Goal: Information Seeking & Learning: Learn about a topic

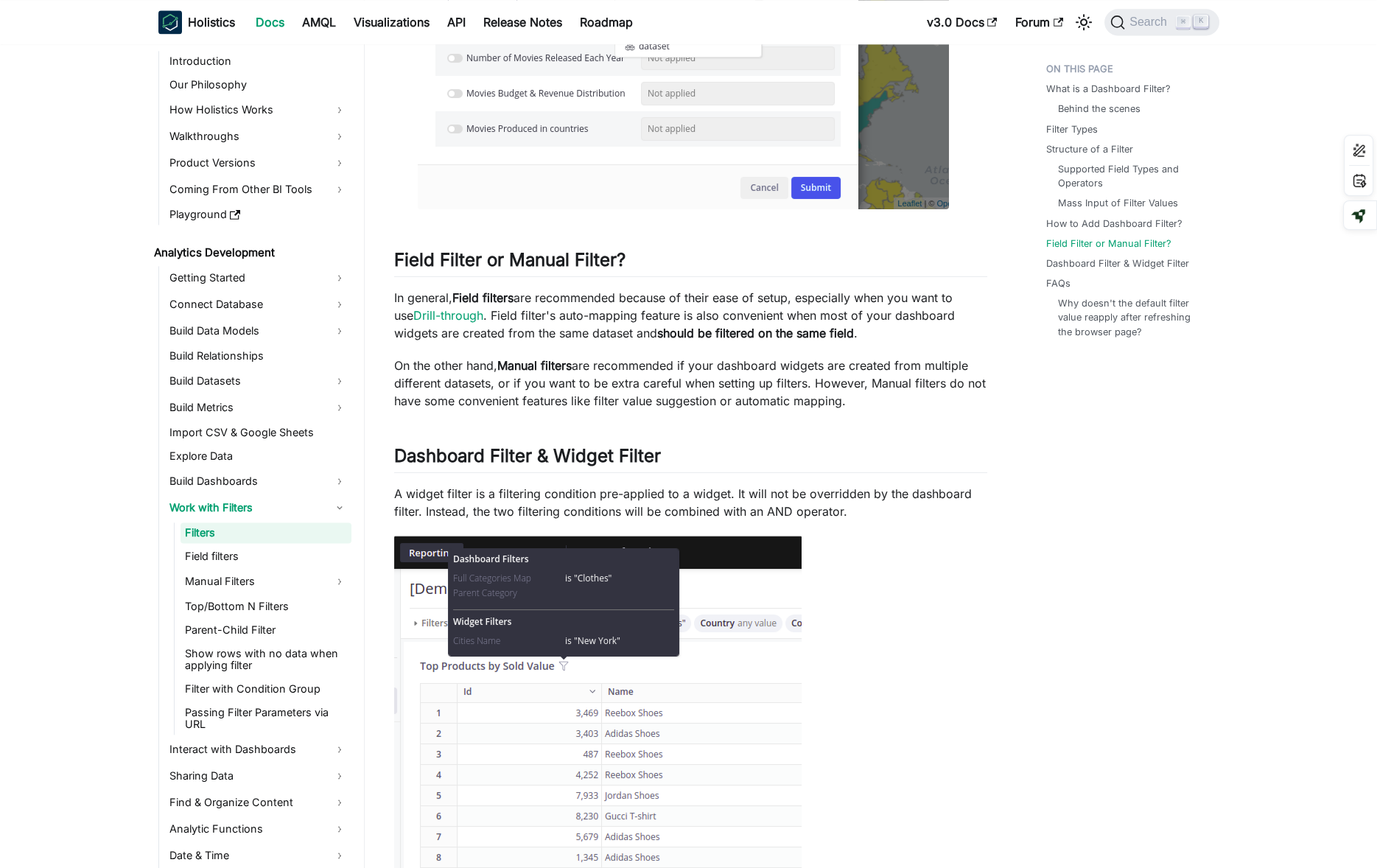
scroll to position [4614, 0]
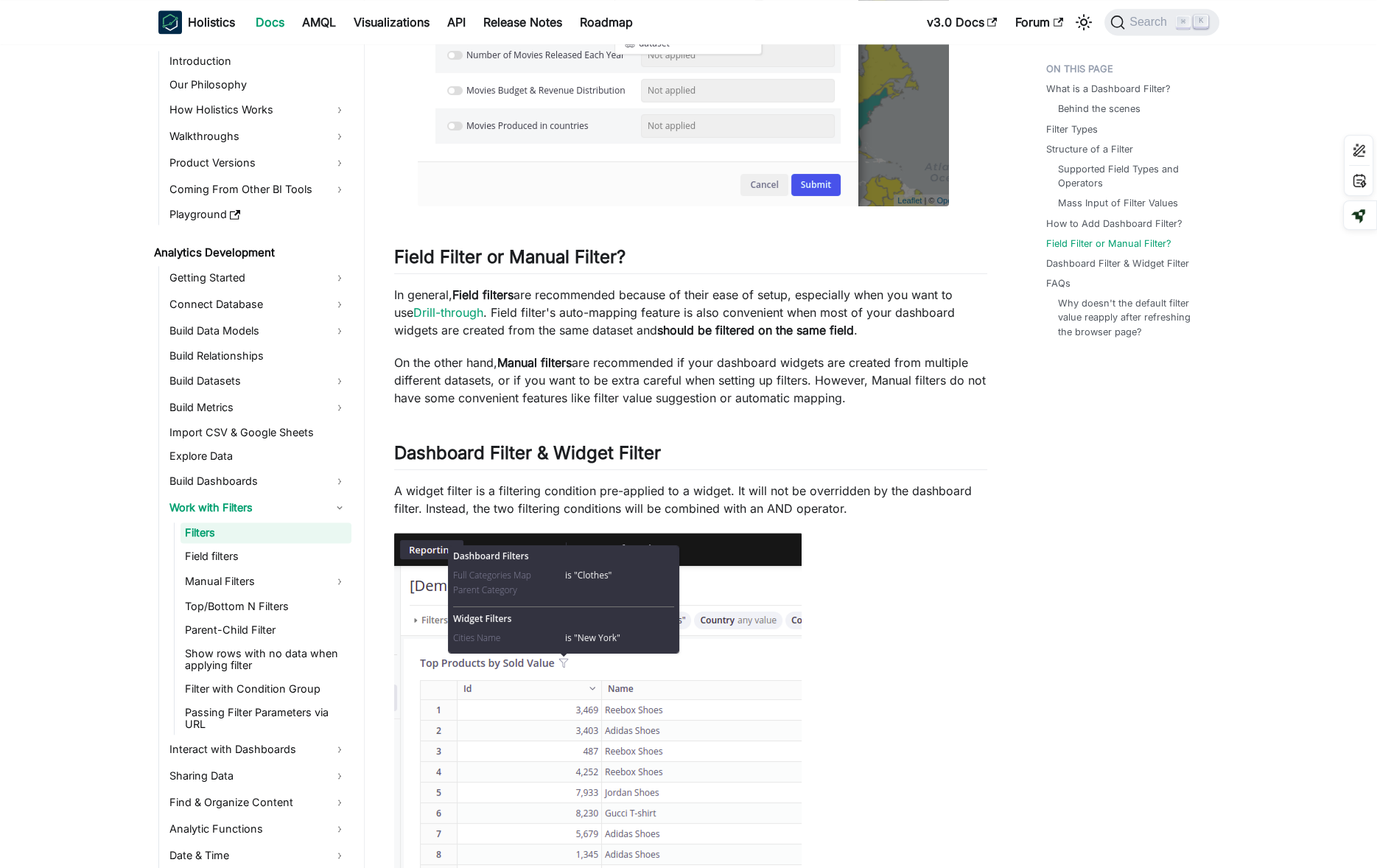
click at [144, 642] on nav "Welcome to Holistics Introduction Our Philosophy How Holistics Works Walkthroug…" at bounding box center [254, 455] width 221 height 823
click at [281, 507] on link "Work with Filters" at bounding box center [258, 508] width 186 height 24
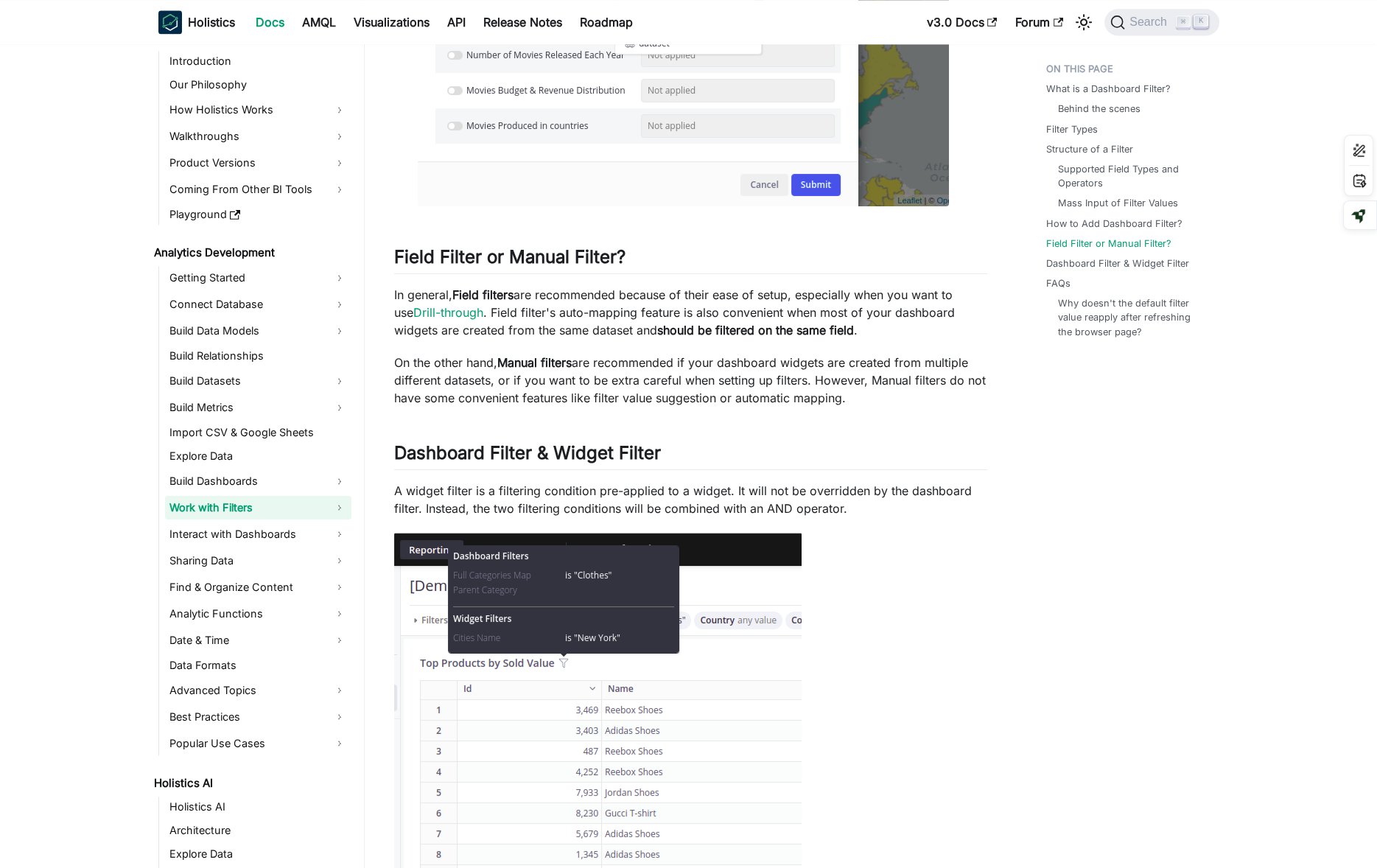
click at [281, 507] on link "Work with Filters" at bounding box center [258, 508] width 186 height 24
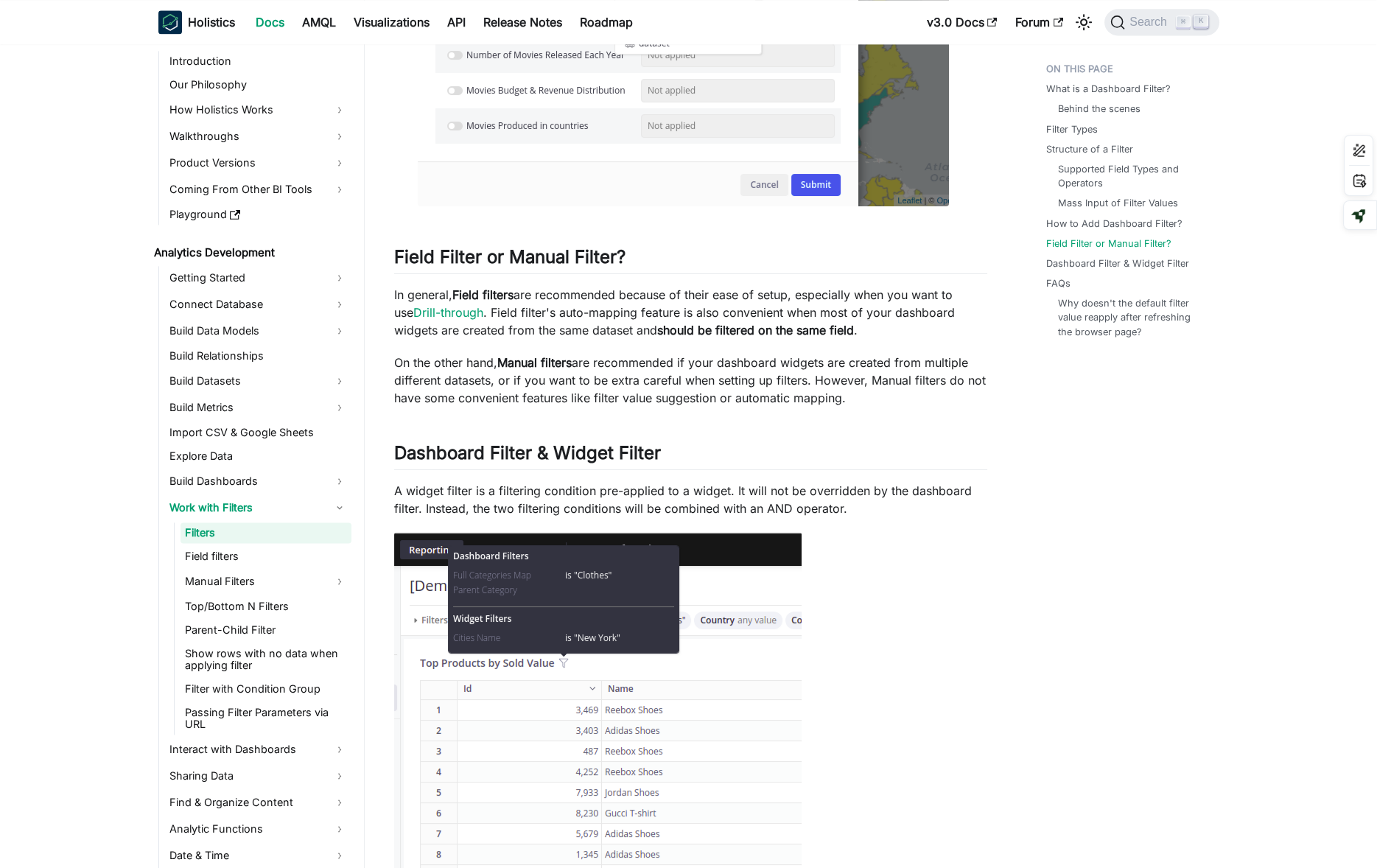
click at [285, 526] on link "Filters" at bounding box center [266, 533] width 171 height 21
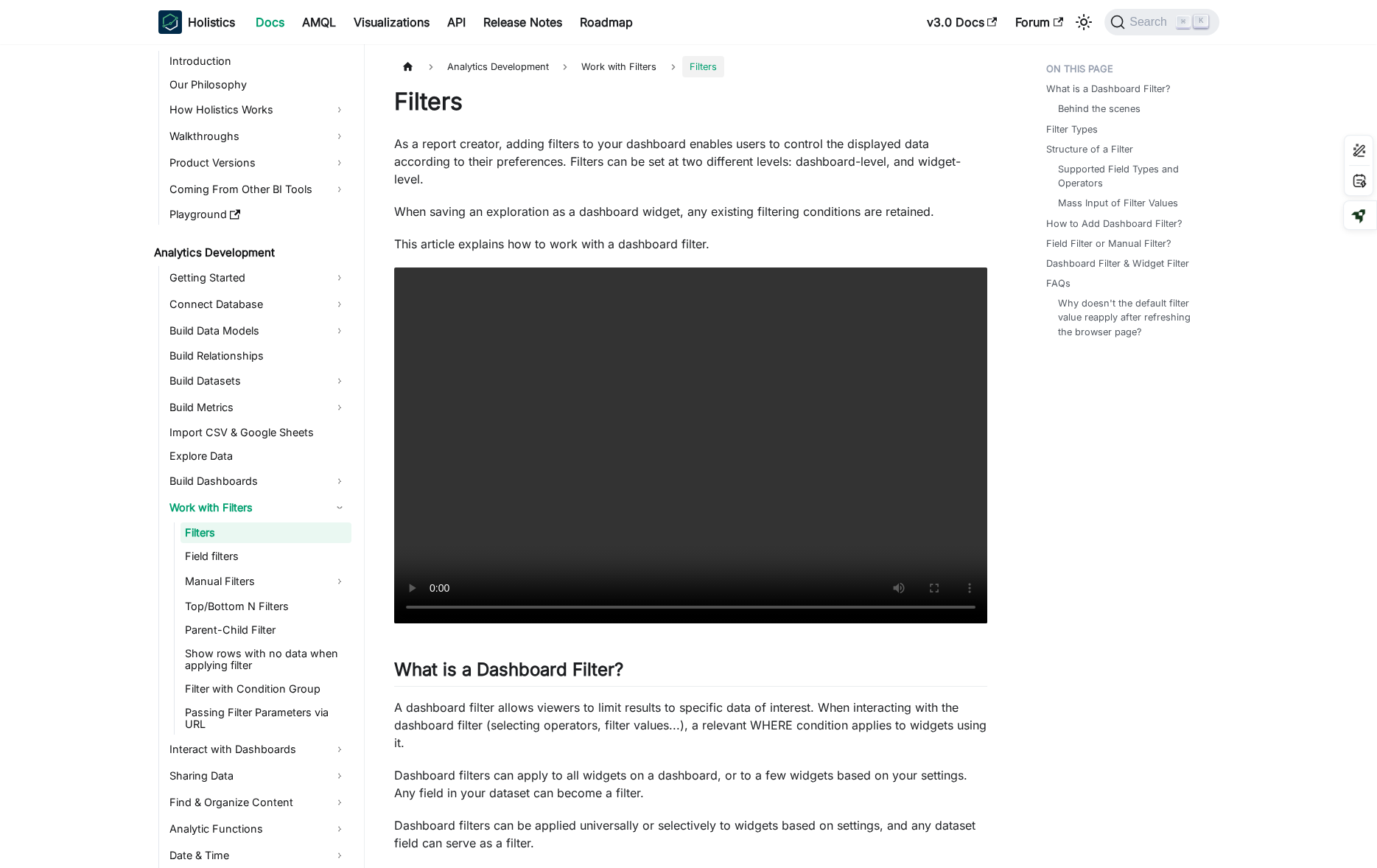
click at [238, 554] on link "Field filters" at bounding box center [266, 555] width 171 height 21
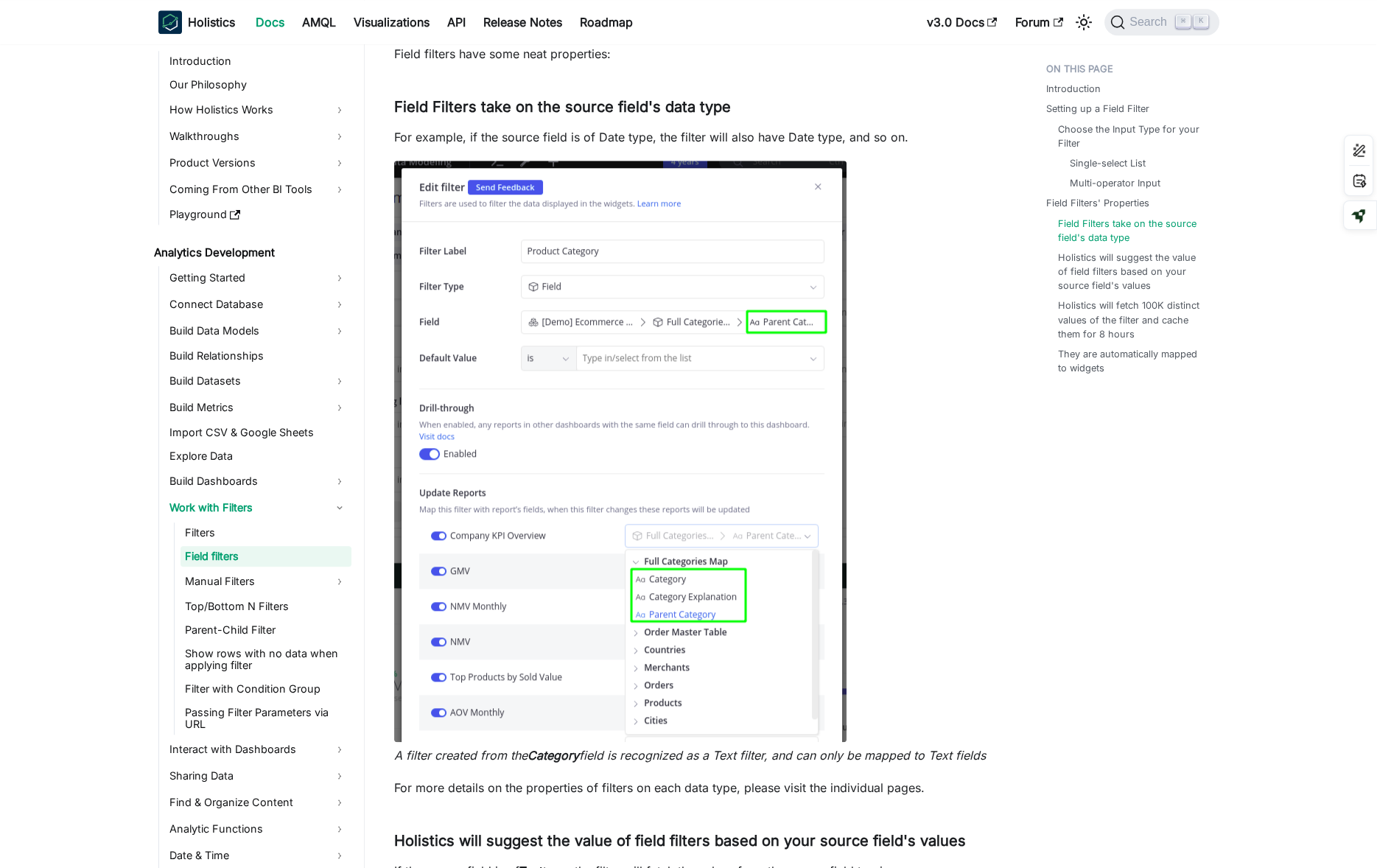
scroll to position [3559, 0]
click at [287, 579] on link "Manual Filters" at bounding box center [266, 581] width 171 height 24
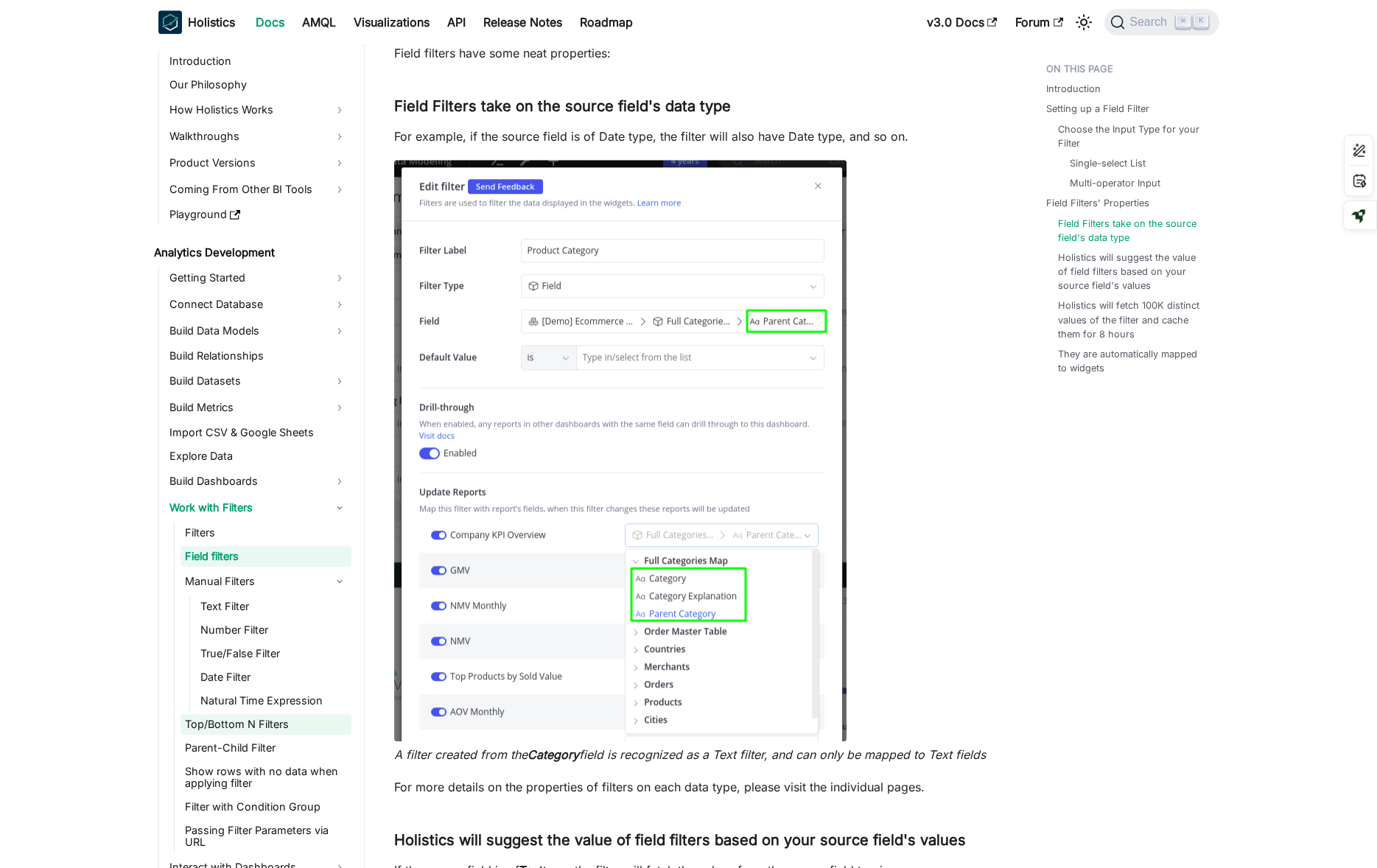
click at [293, 726] on link "Top/Bottom N Filters" at bounding box center [266, 724] width 171 height 21
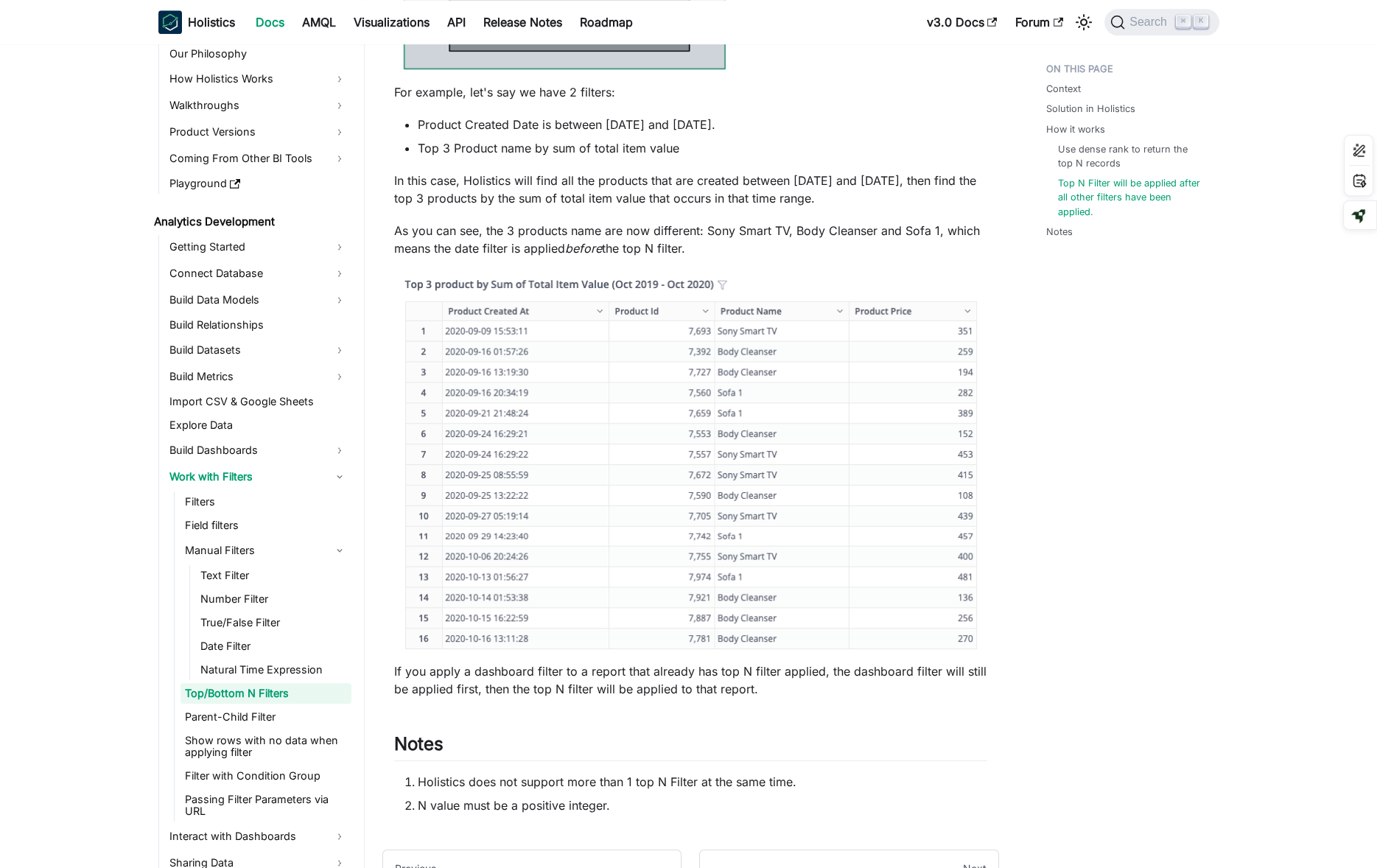
scroll to position [3597, 0]
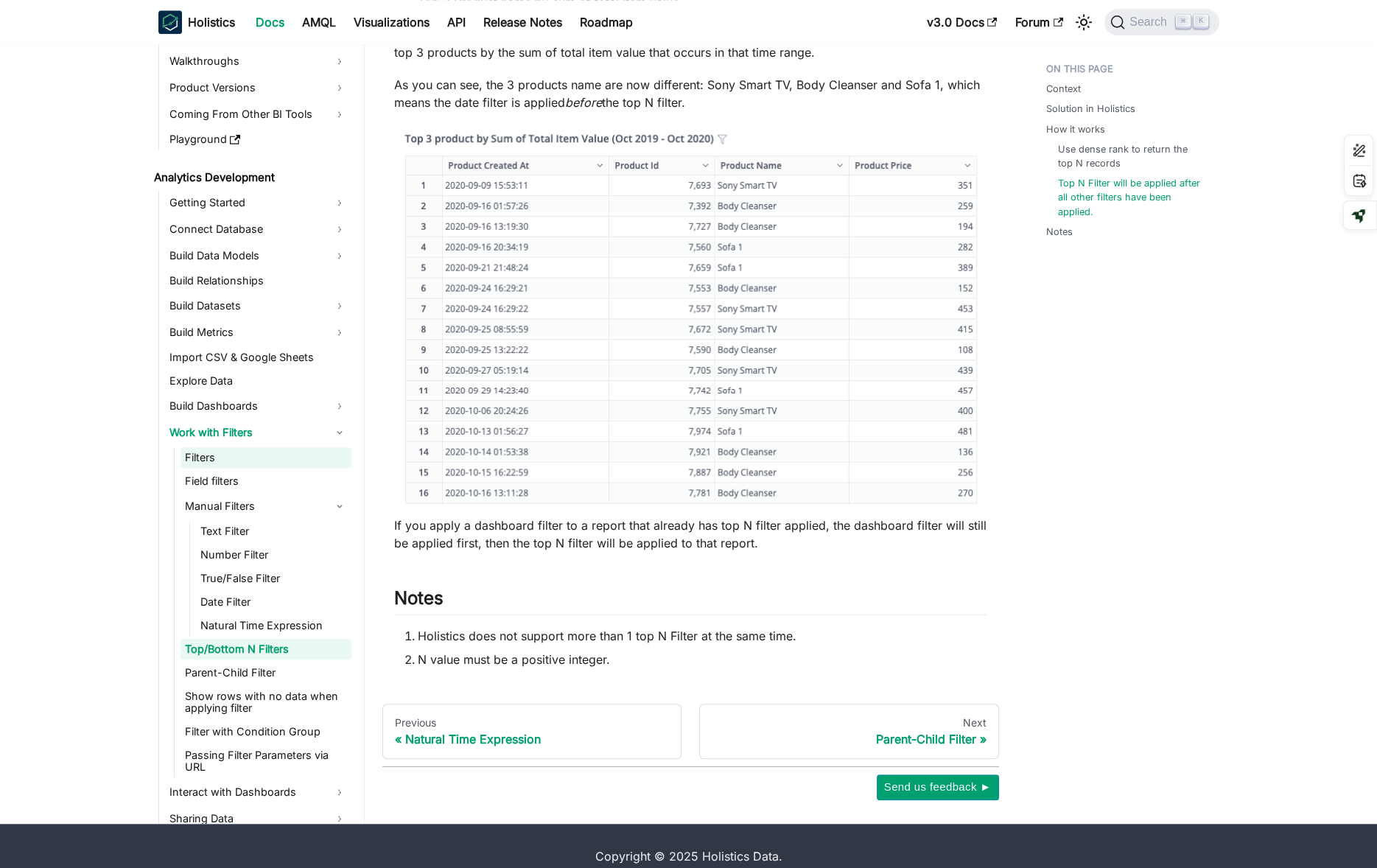
click at [292, 447] on link "Filters" at bounding box center [266, 457] width 171 height 21
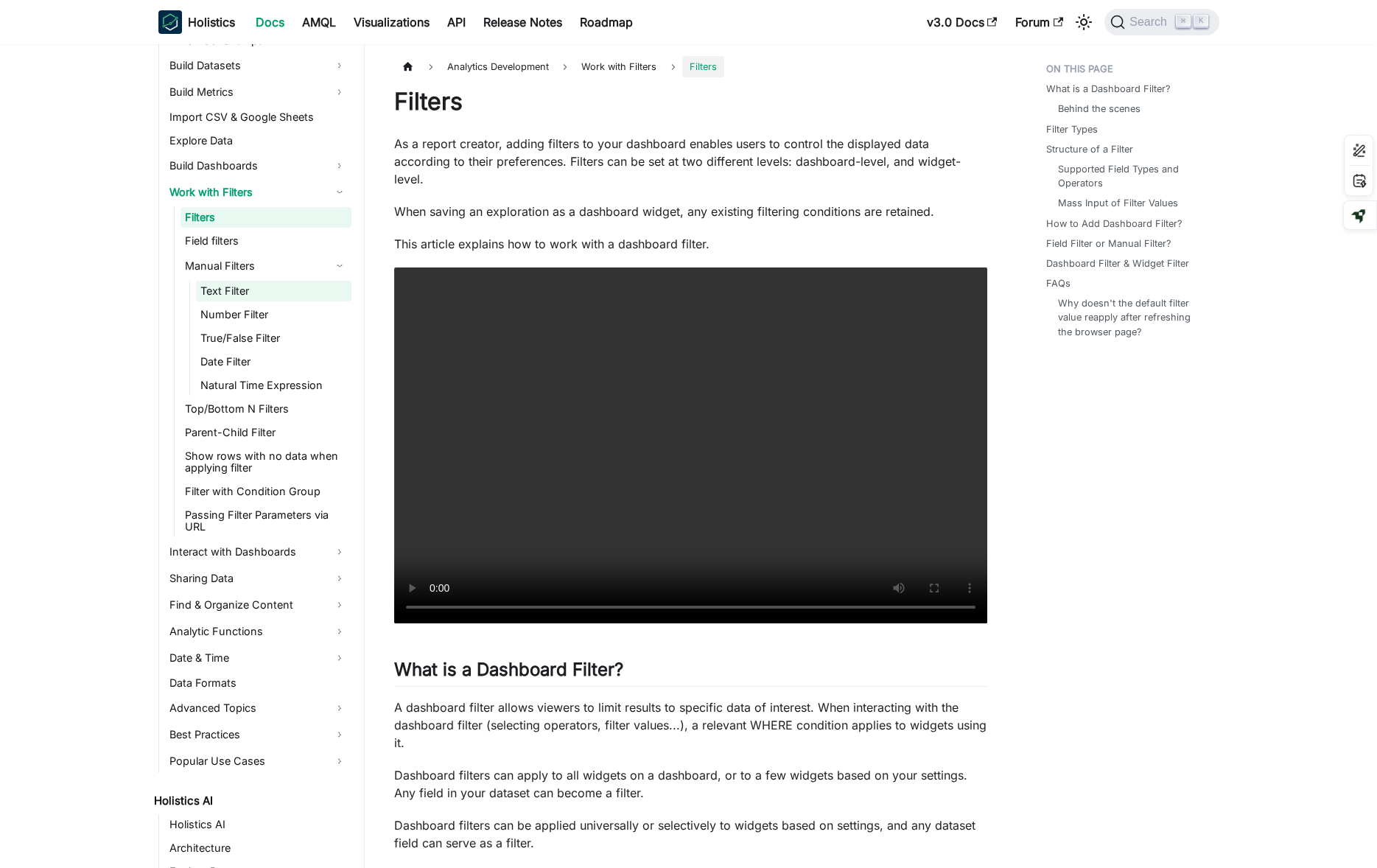
scroll to position [351, 0]
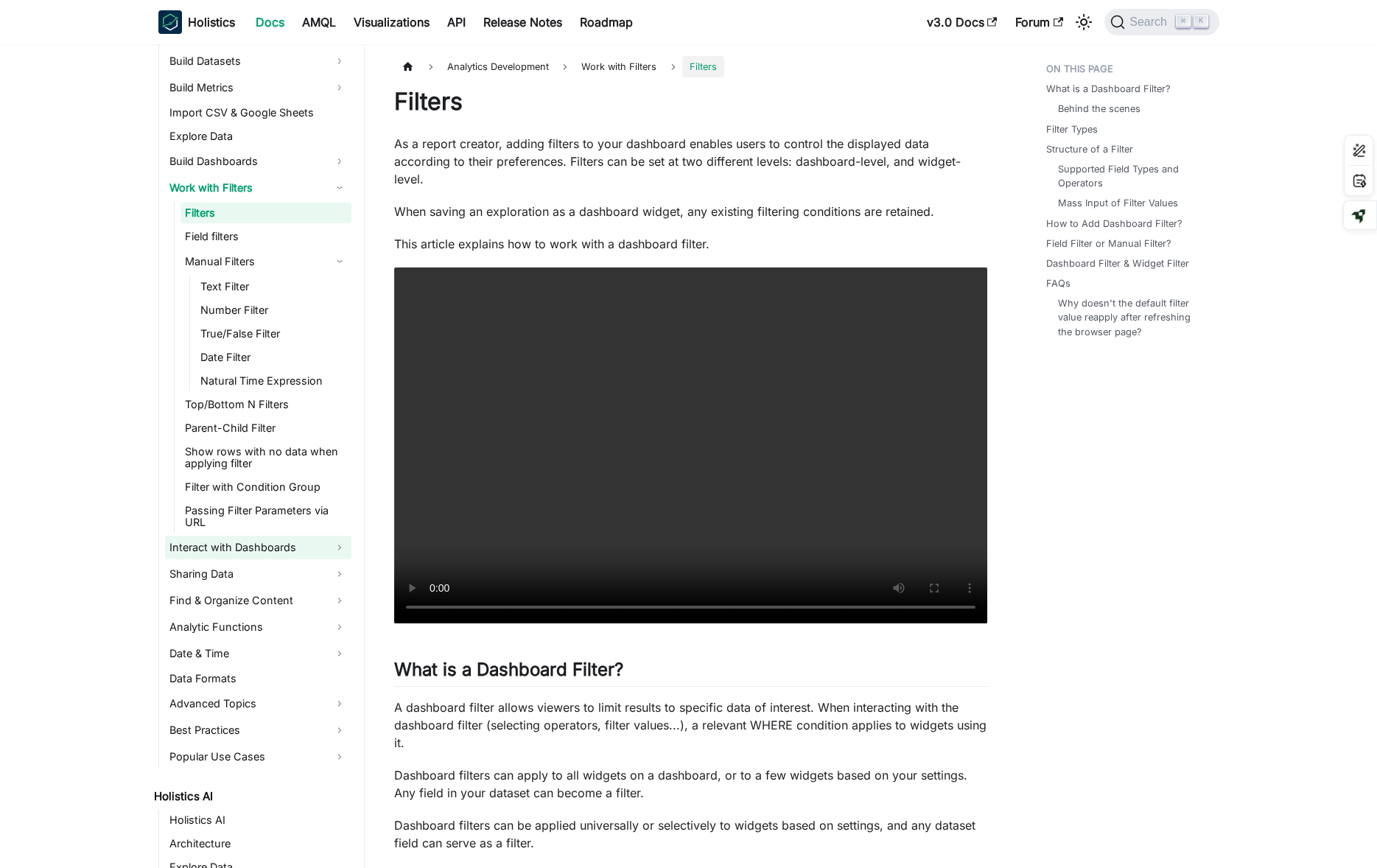
click at [282, 537] on link "Interact with Dashboards" at bounding box center [258, 547] width 186 height 24
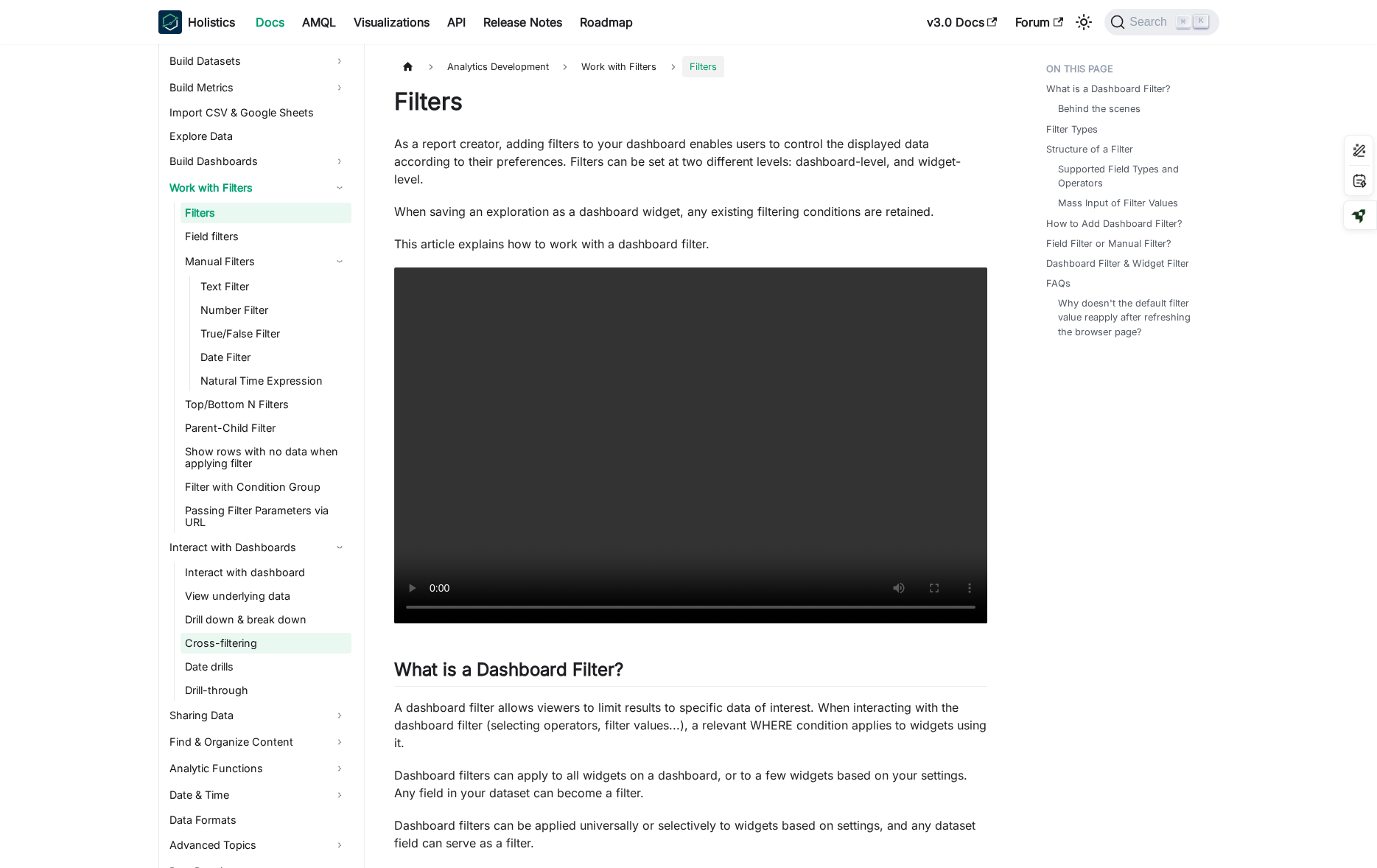
click at [254, 633] on link "Cross-filtering" at bounding box center [266, 643] width 171 height 21
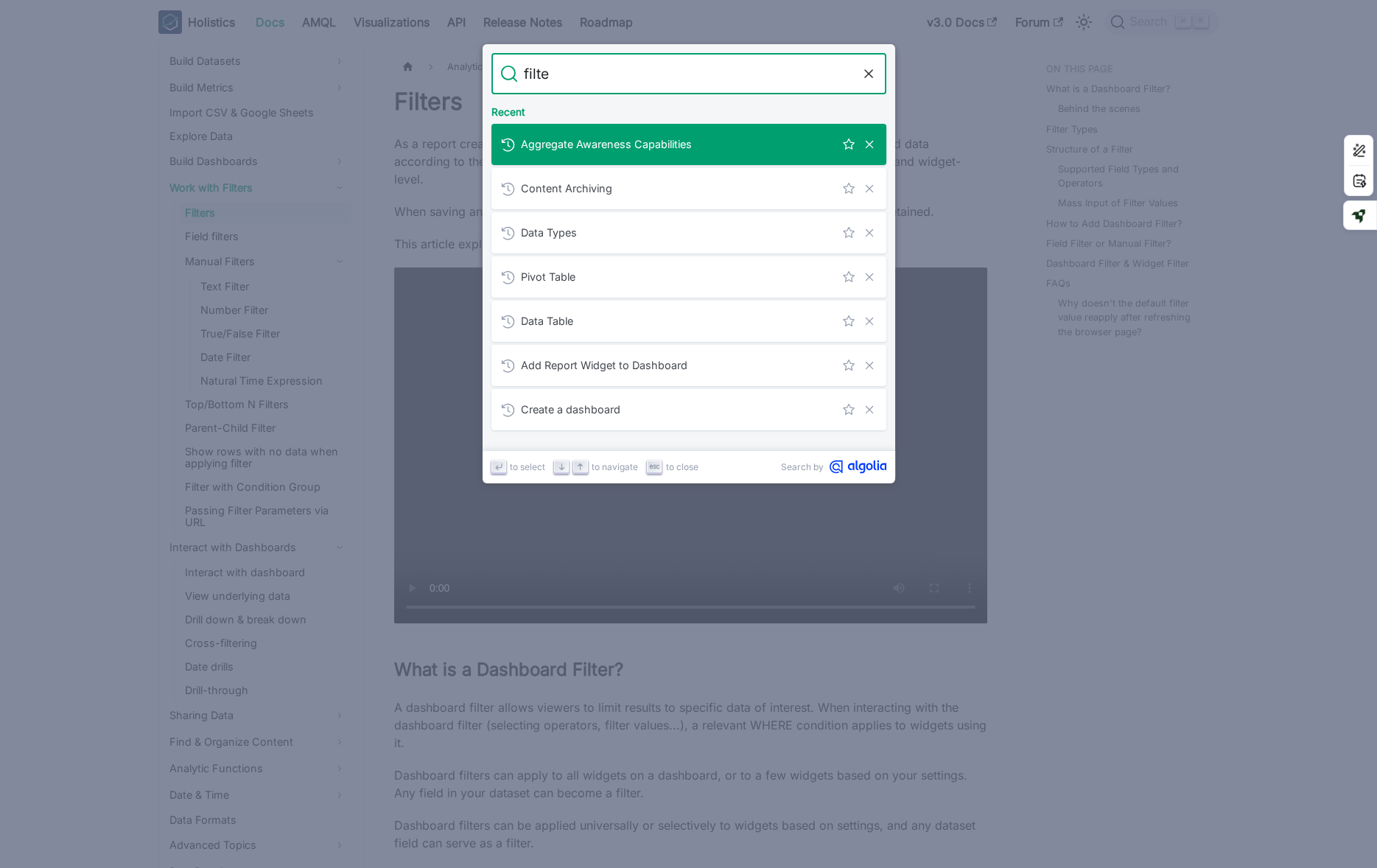
type input "filter"
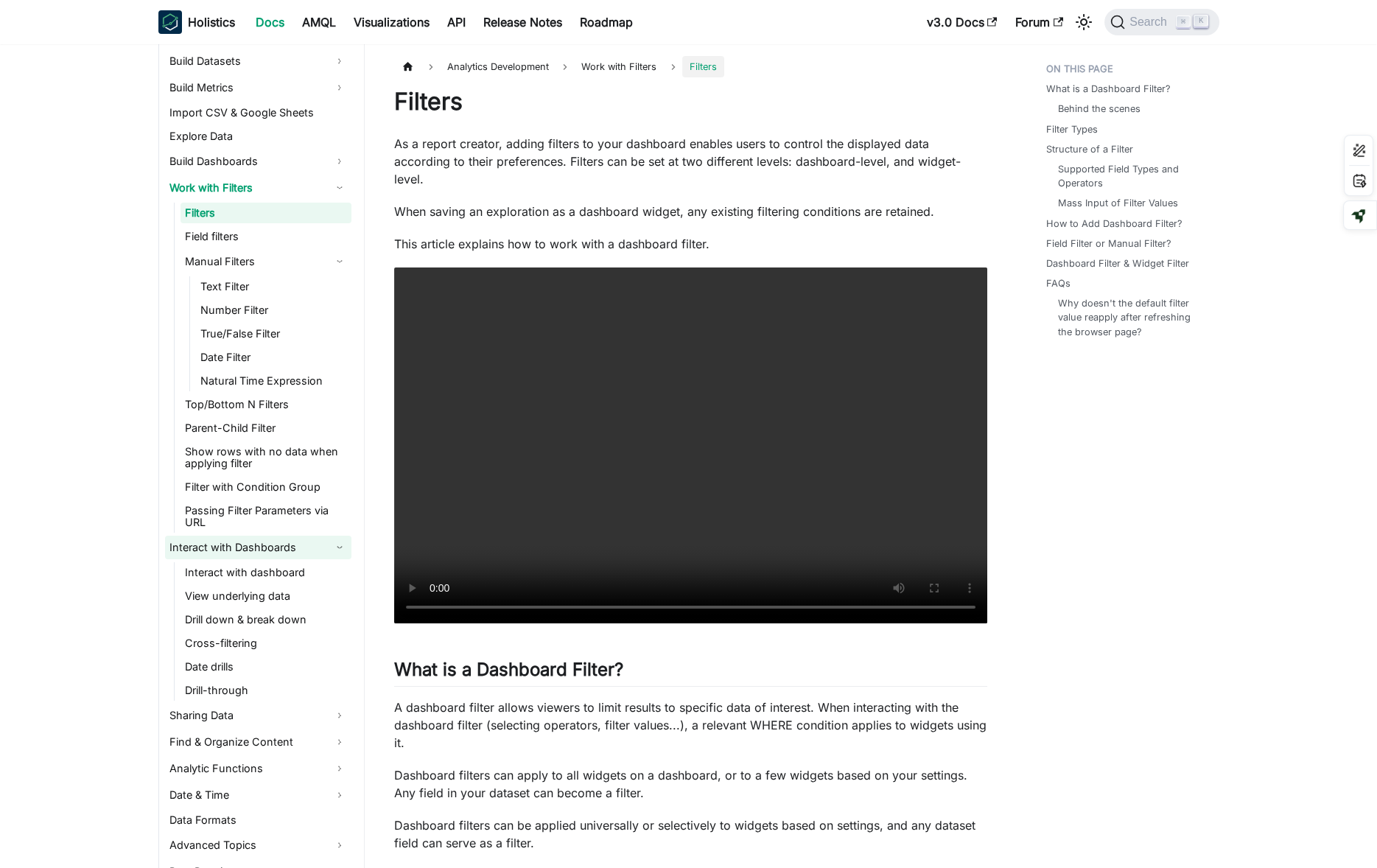
click at [345, 536] on link "Interact with Dashboards" at bounding box center [258, 547] width 186 height 24
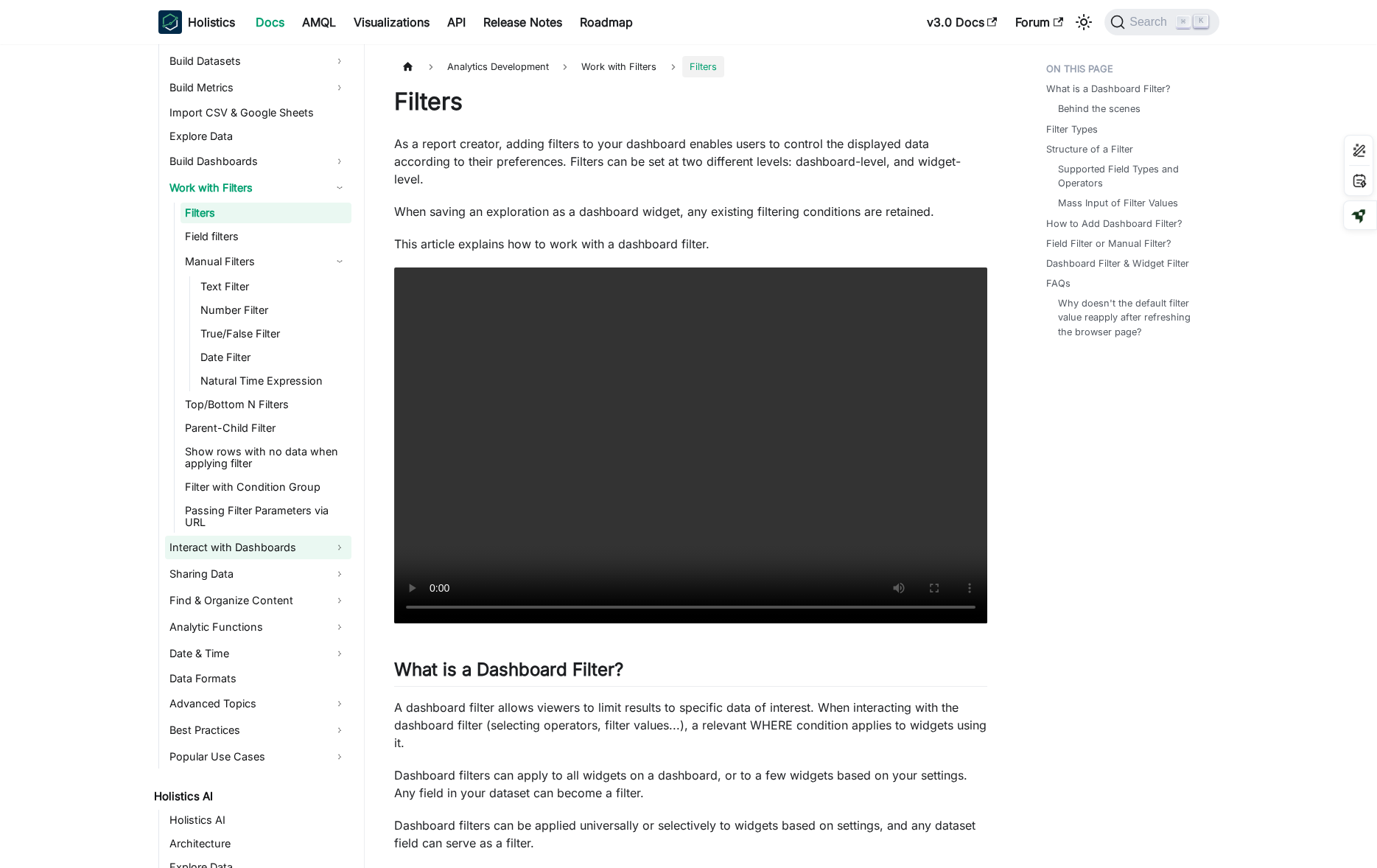
click at [345, 536] on link "Interact with Dashboards" at bounding box center [258, 547] width 186 height 24
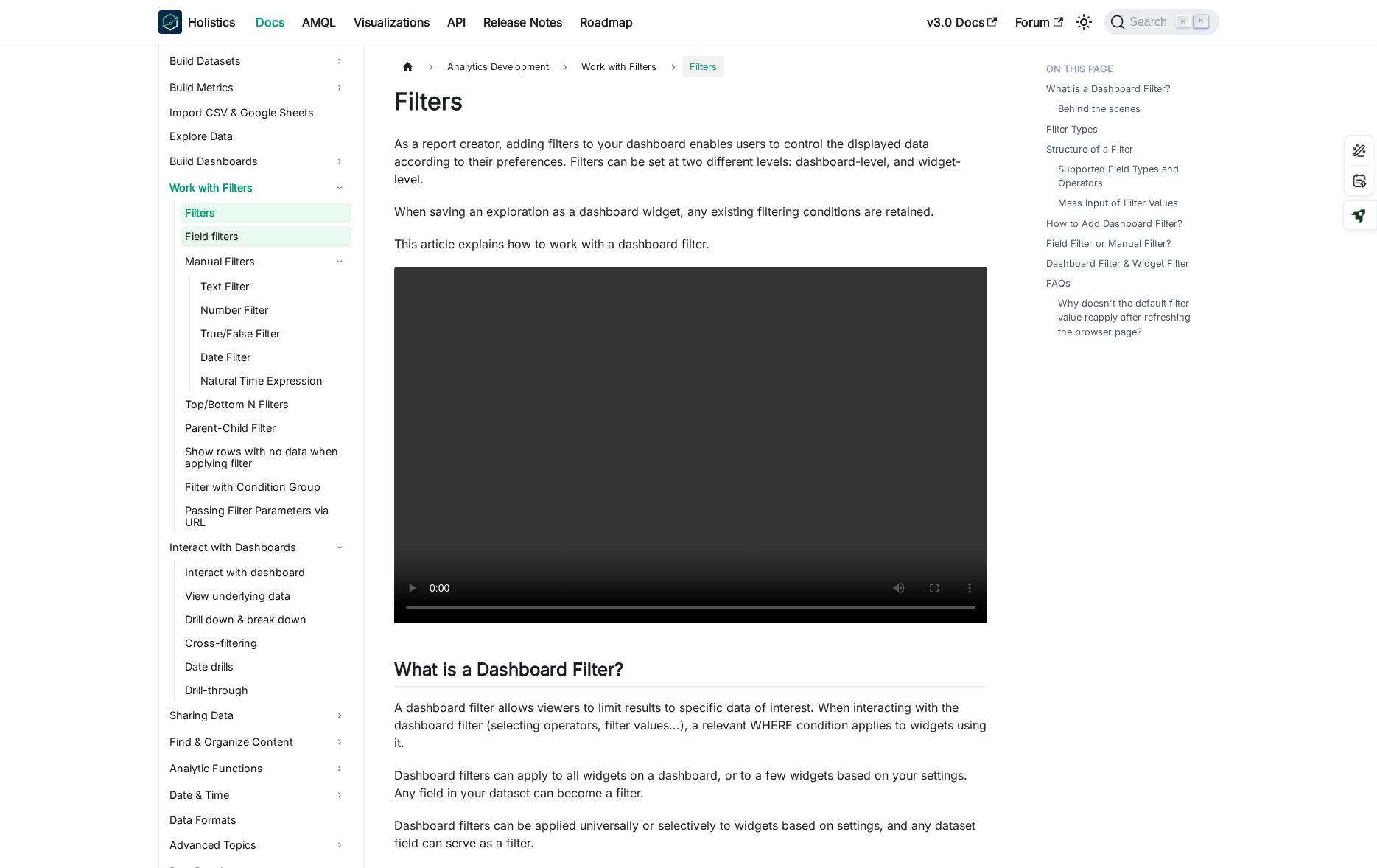
click at [247, 231] on link "Field filters" at bounding box center [266, 236] width 171 height 21
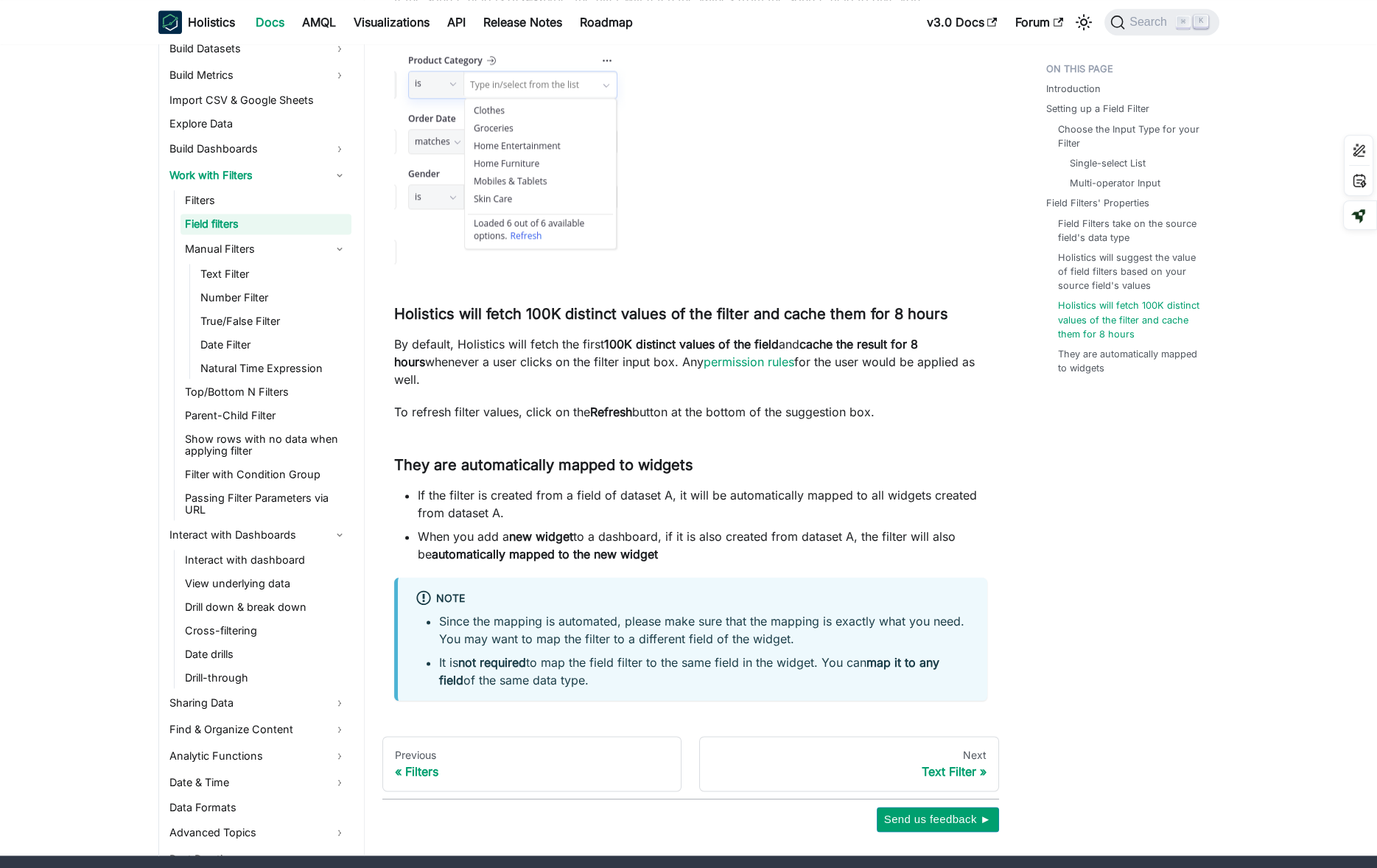
scroll to position [4431, 0]
click at [282, 251] on link "Manual Filters" at bounding box center [266, 249] width 171 height 24
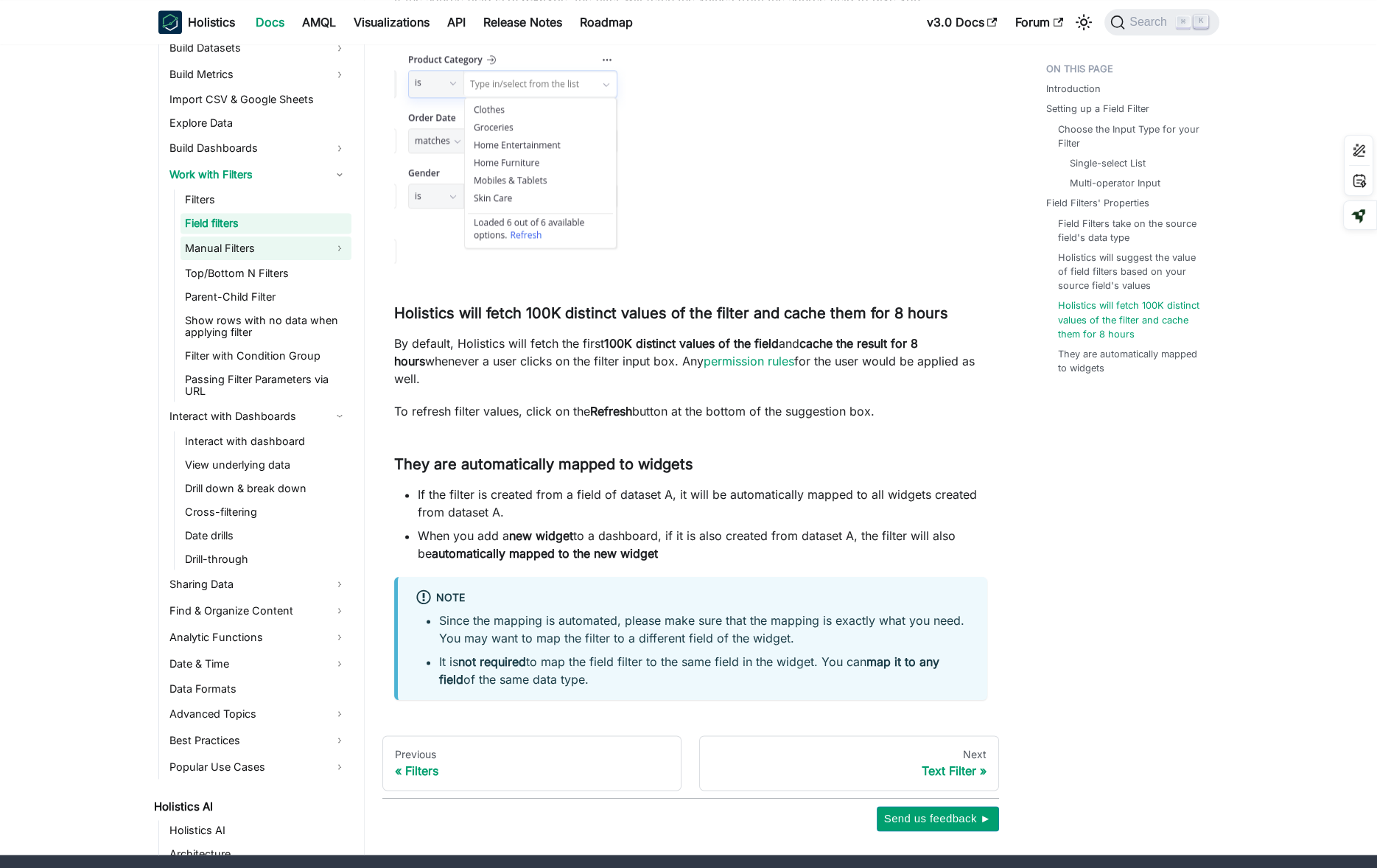
click at [282, 251] on link "Manual Filters" at bounding box center [266, 249] width 171 height 24
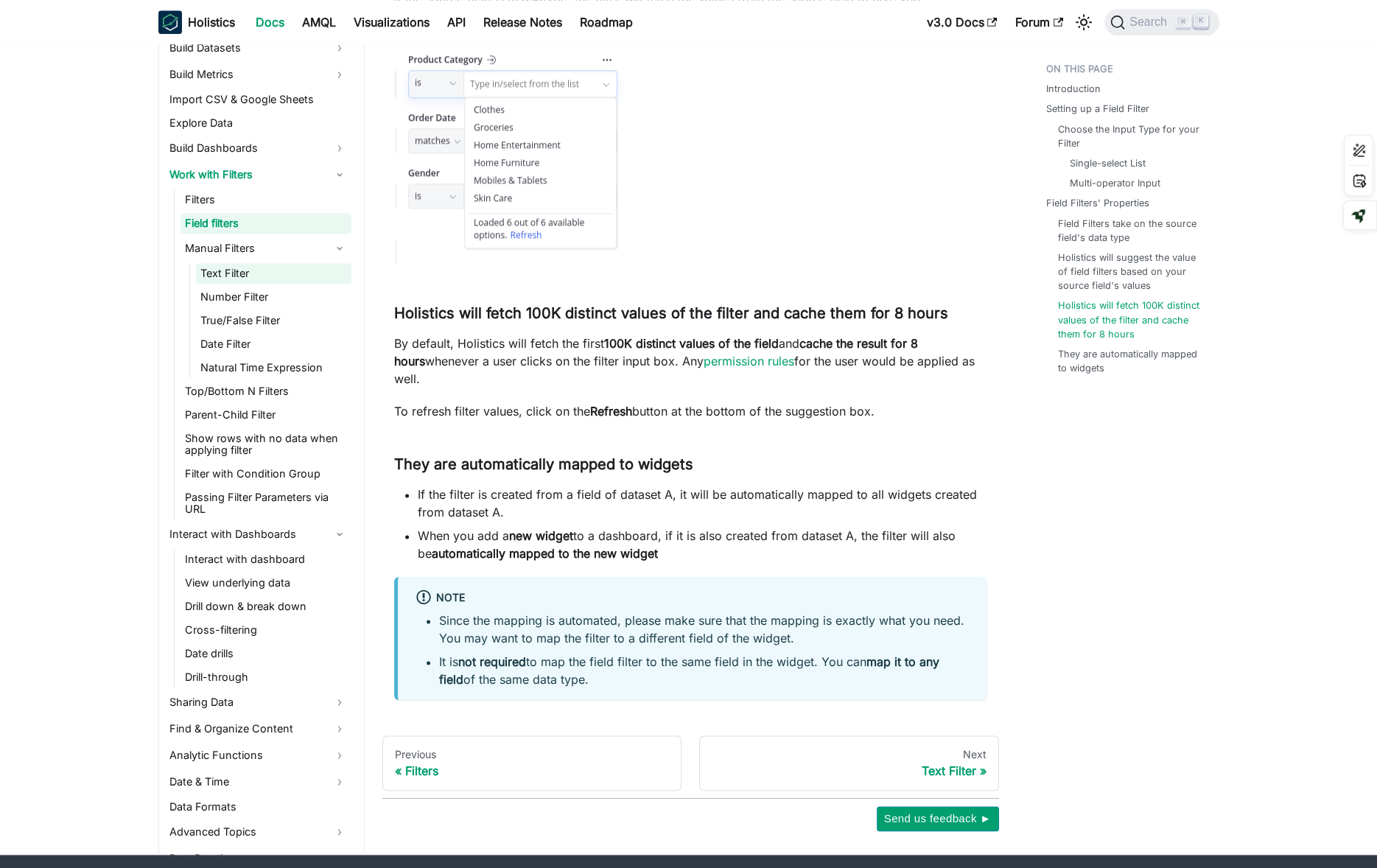
click at [289, 272] on link "Text Filter" at bounding box center [274, 273] width 155 height 21
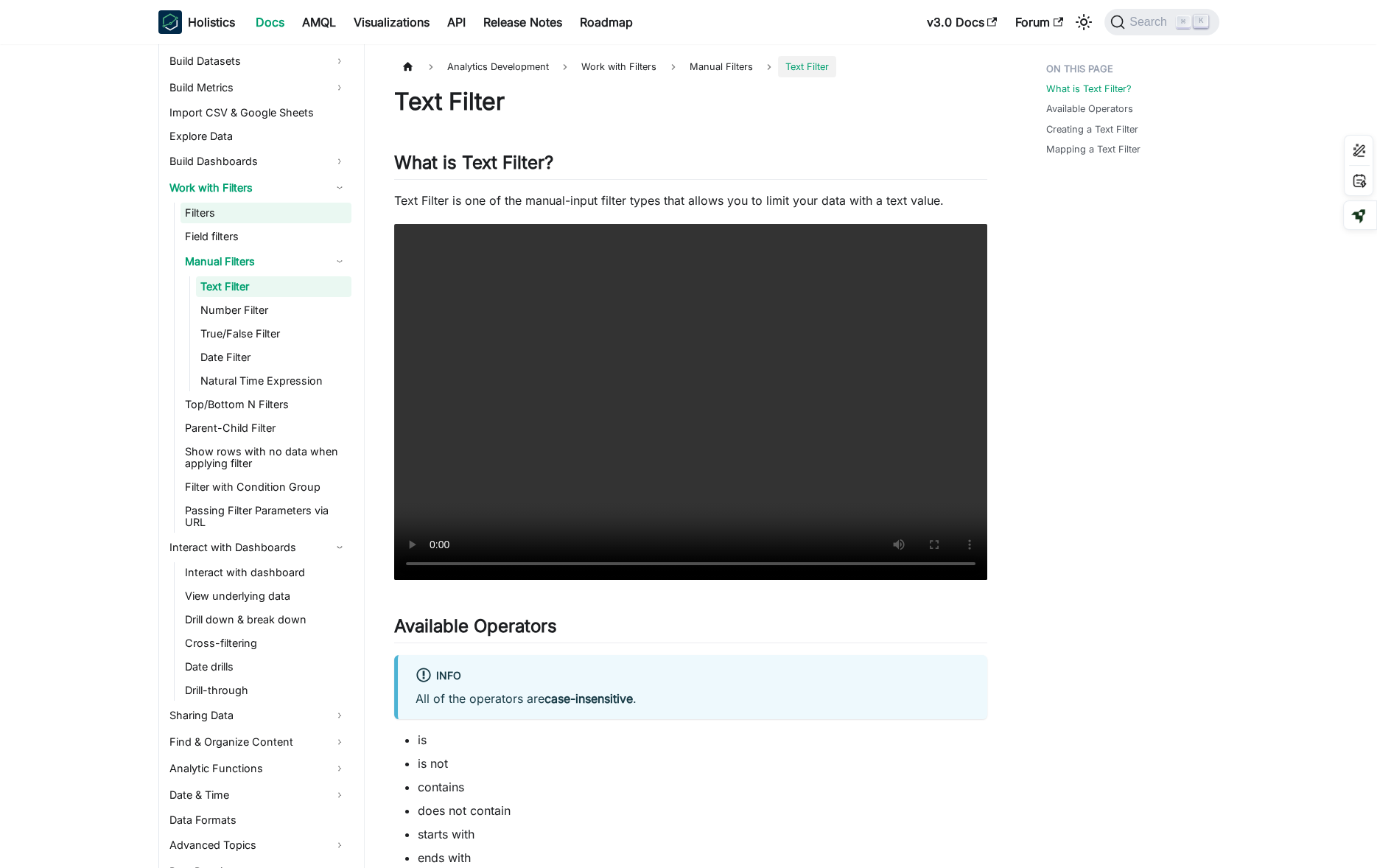
click at [288, 214] on link "Filters" at bounding box center [266, 212] width 171 height 21
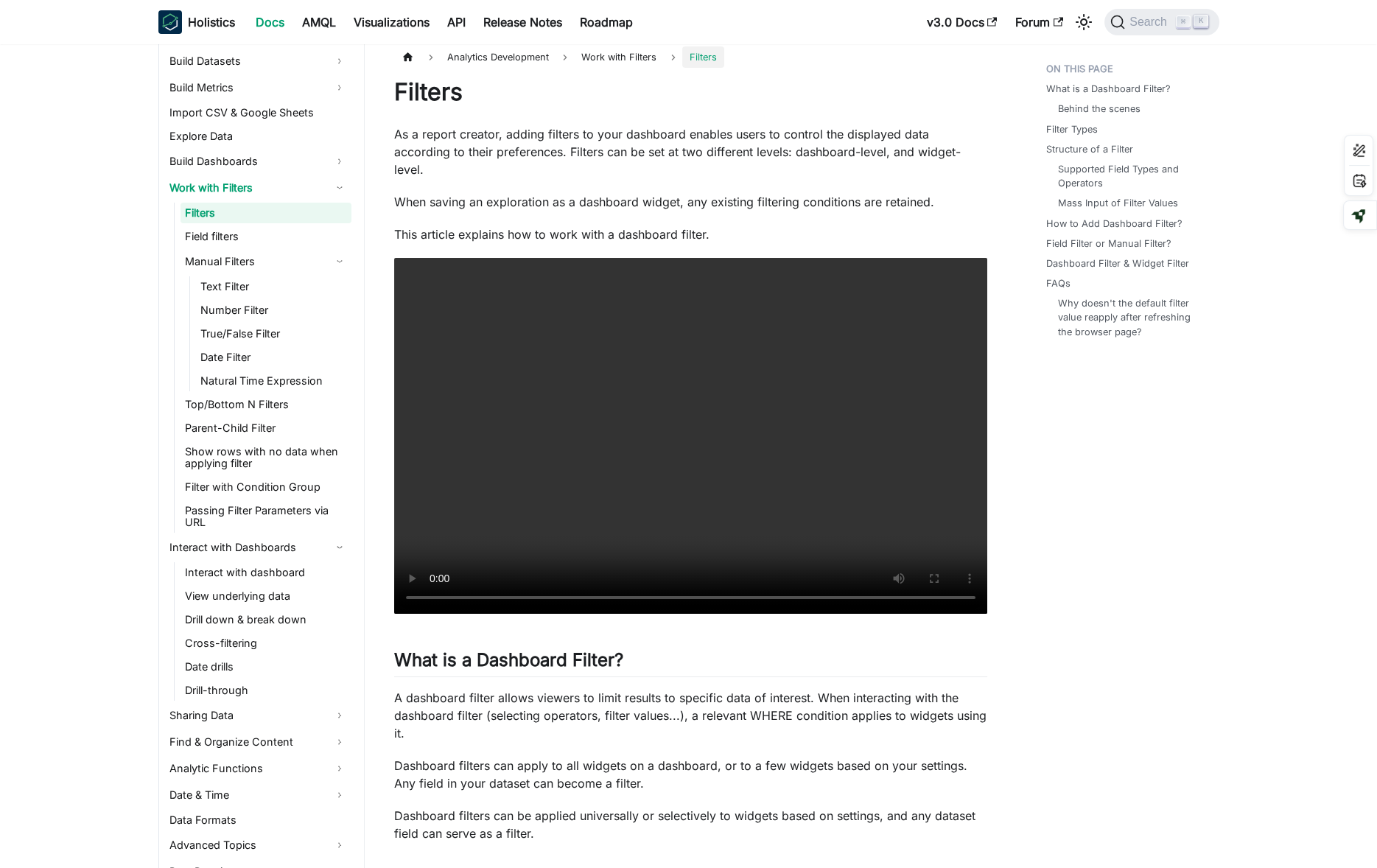
scroll to position [11, 0]
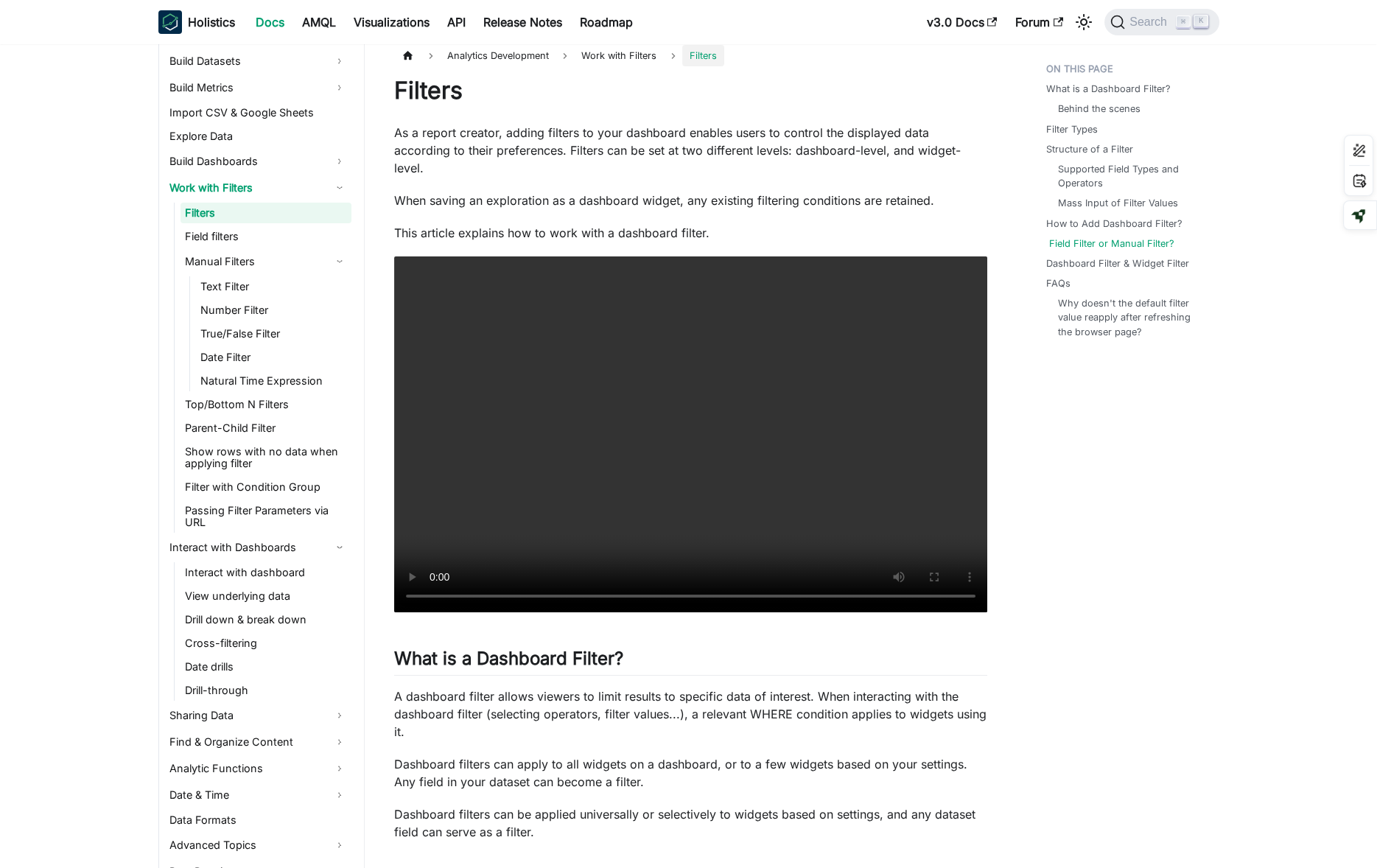
click at [1117, 242] on link "Field Filter or Manual Filter?" at bounding box center [1112, 244] width 125 height 14
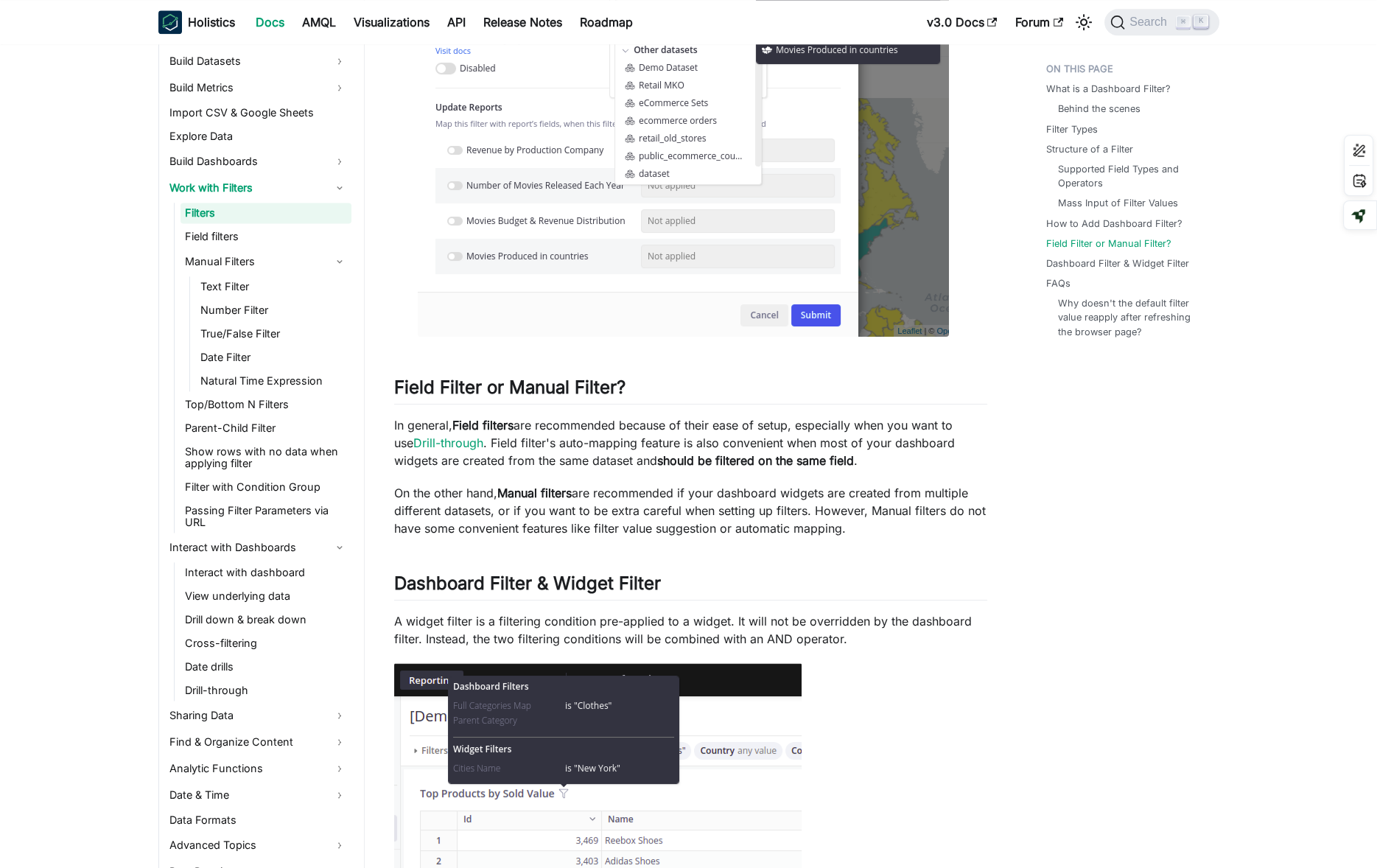
scroll to position [4486, 0]
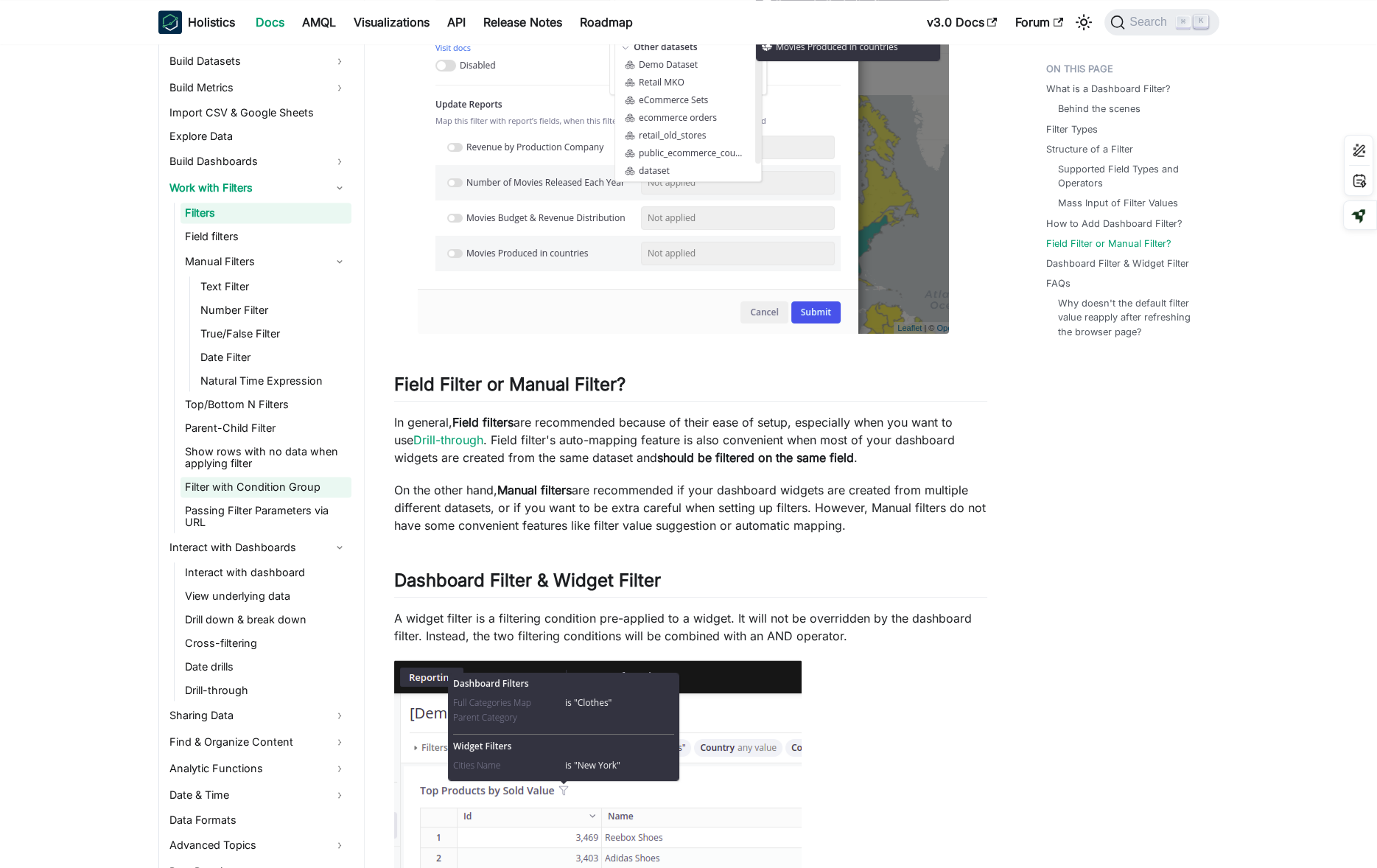
click at [234, 483] on link "Filter with Condition Group" at bounding box center [266, 487] width 171 height 21
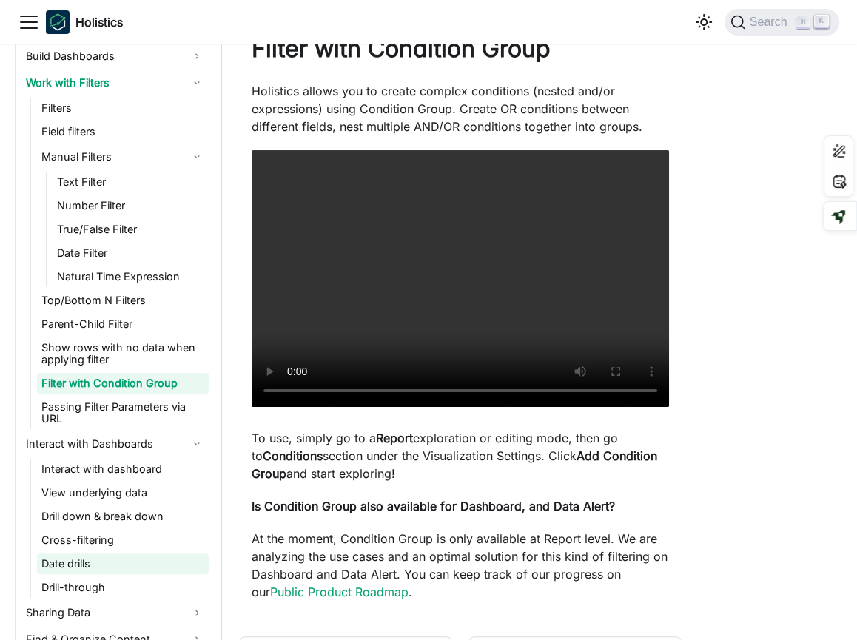
scroll to position [64, 0]
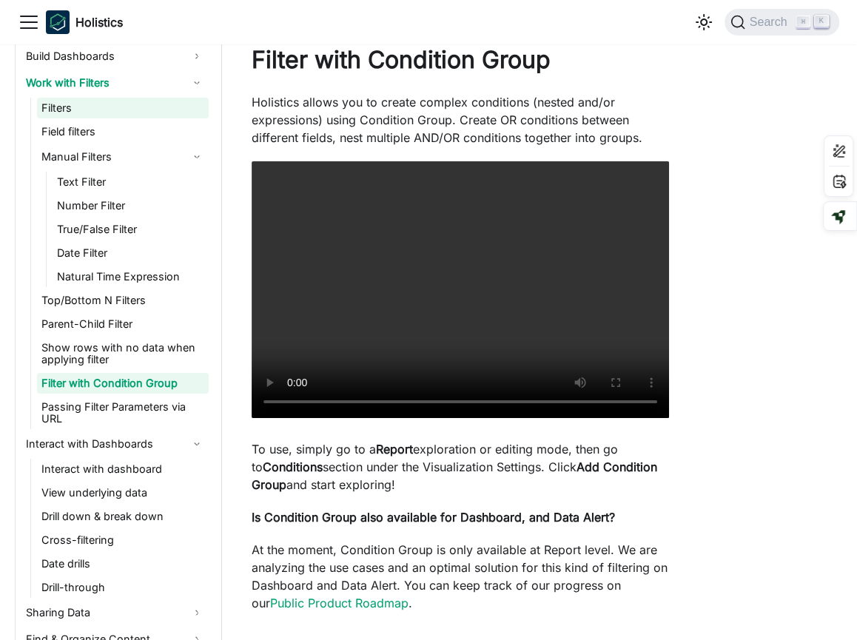
click at [125, 108] on link "Filters" at bounding box center [123, 108] width 172 height 21
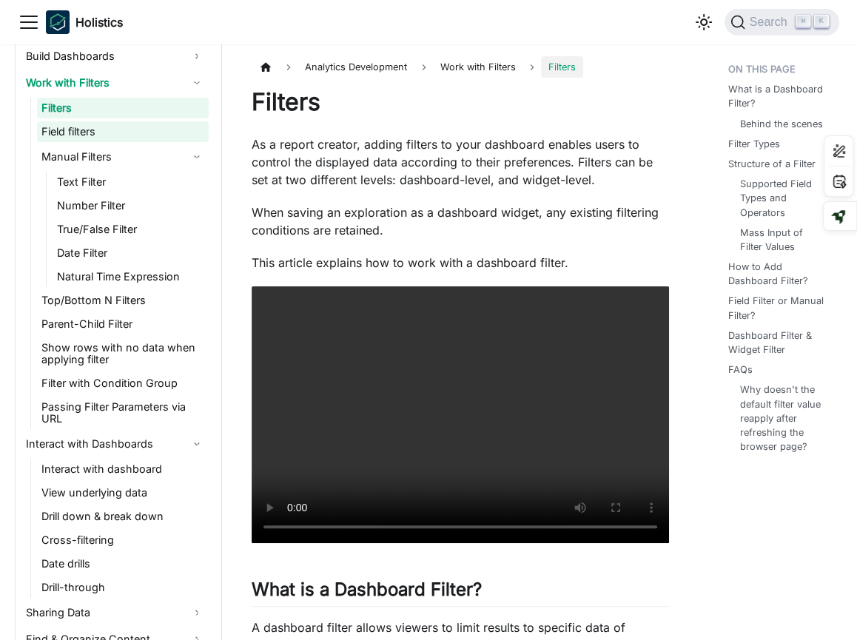
click at [80, 132] on link "Field filters" at bounding box center [123, 131] width 172 height 21
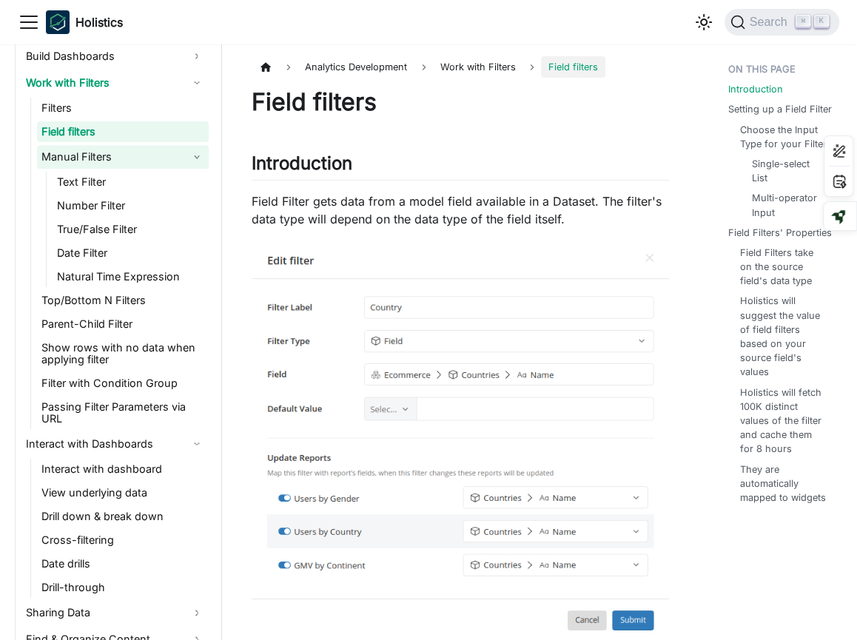
click at [100, 162] on link "Manual Filters" at bounding box center [123, 157] width 172 height 24
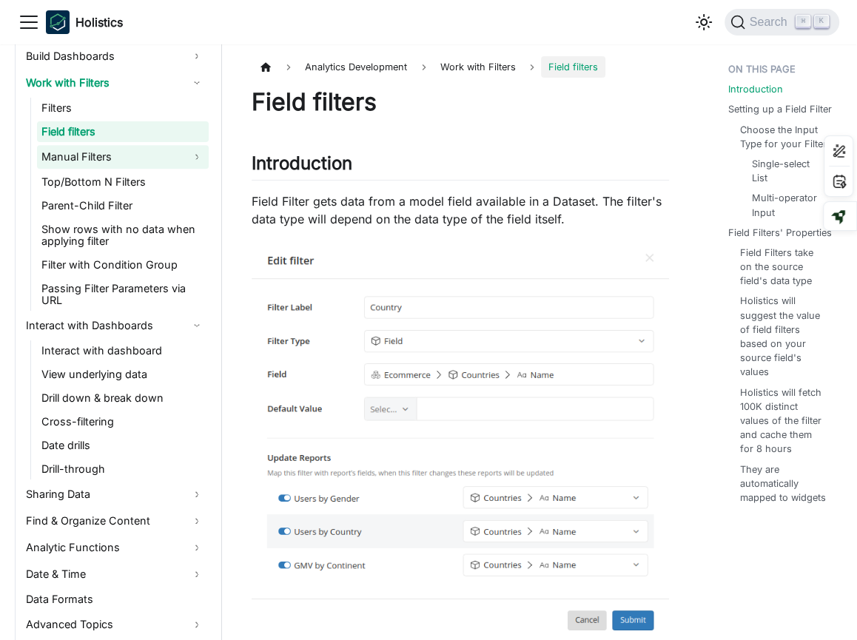
click at [107, 159] on link "Manual Filters" at bounding box center [123, 157] width 172 height 24
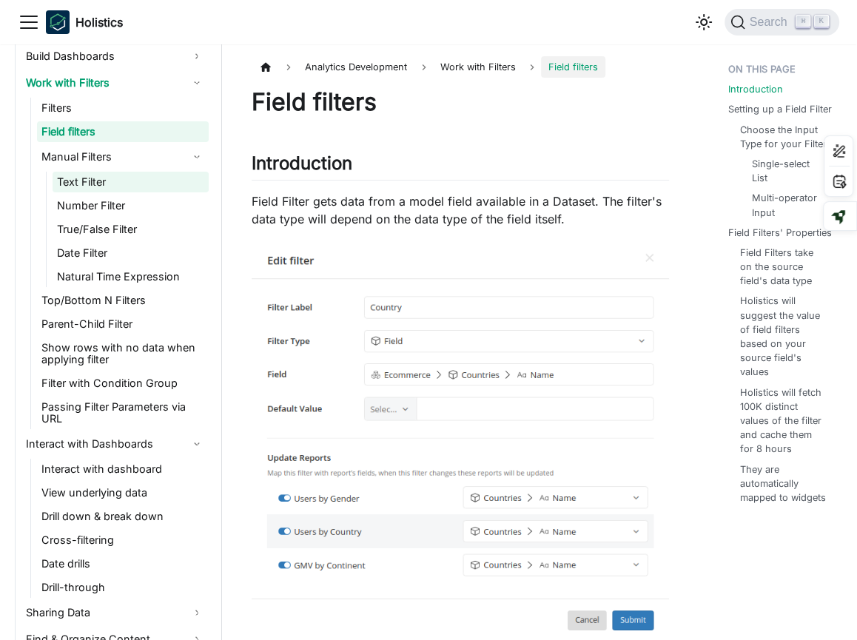
click at [124, 184] on link "Text Filter" at bounding box center [131, 182] width 156 height 21
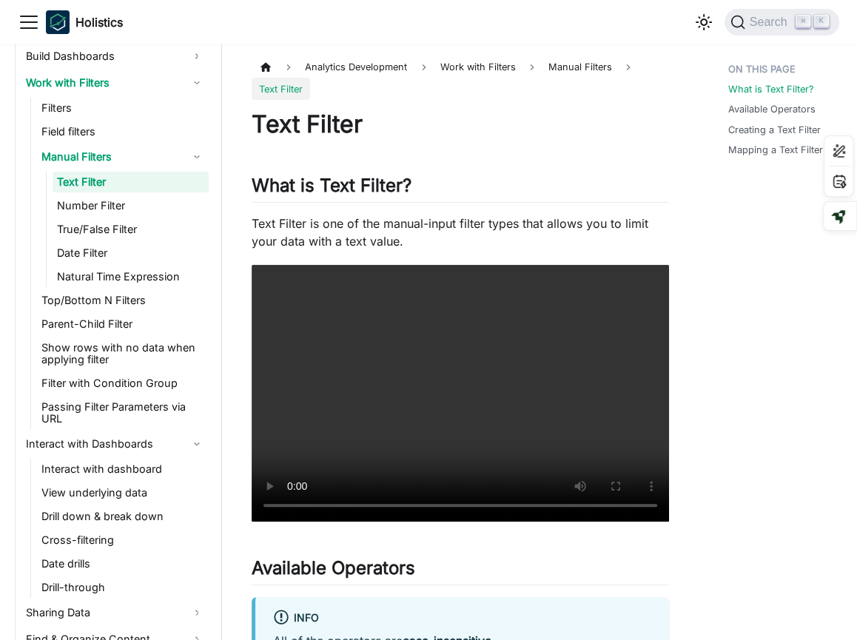
click at [125, 218] on ul "Text Filter Number Filter True/False Filter Date Filter Natural Time Expression" at bounding box center [127, 229] width 163 height 115
click at [142, 212] on link "Number Filter" at bounding box center [131, 205] width 156 height 21
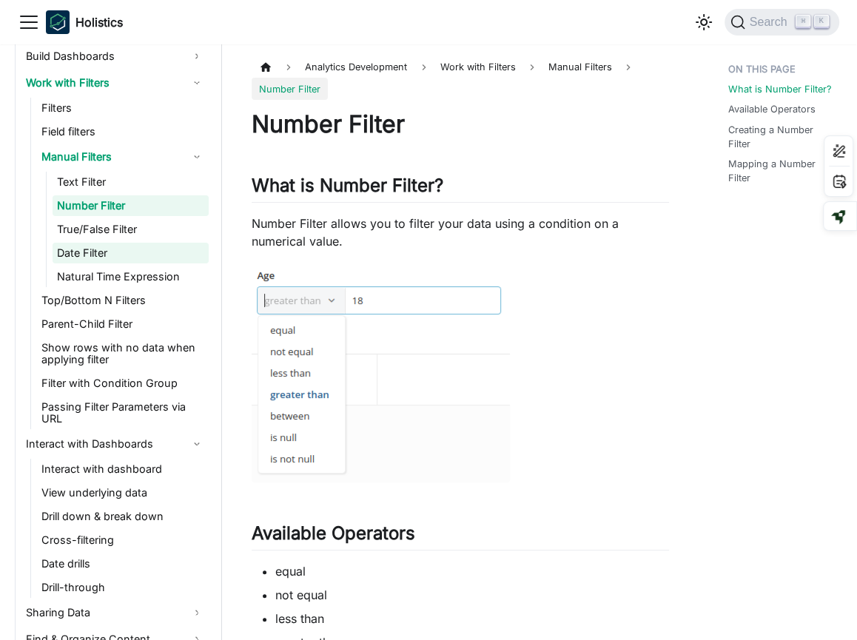
click at [149, 249] on link "Date Filter" at bounding box center [131, 253] width 156 height 21
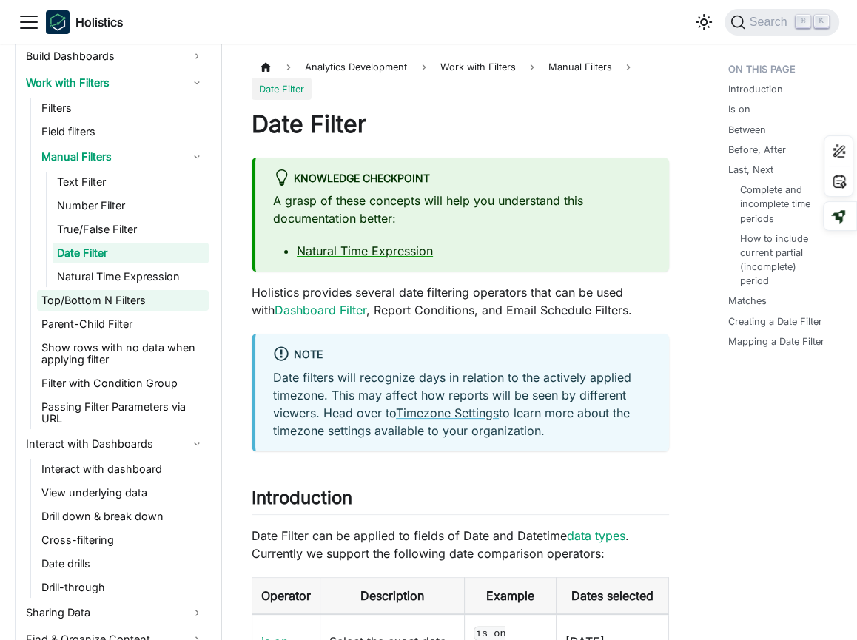
click at [161, 304] on link "Top/Bottom N Filters" at bounding box center [123, 300] width 172 height 21
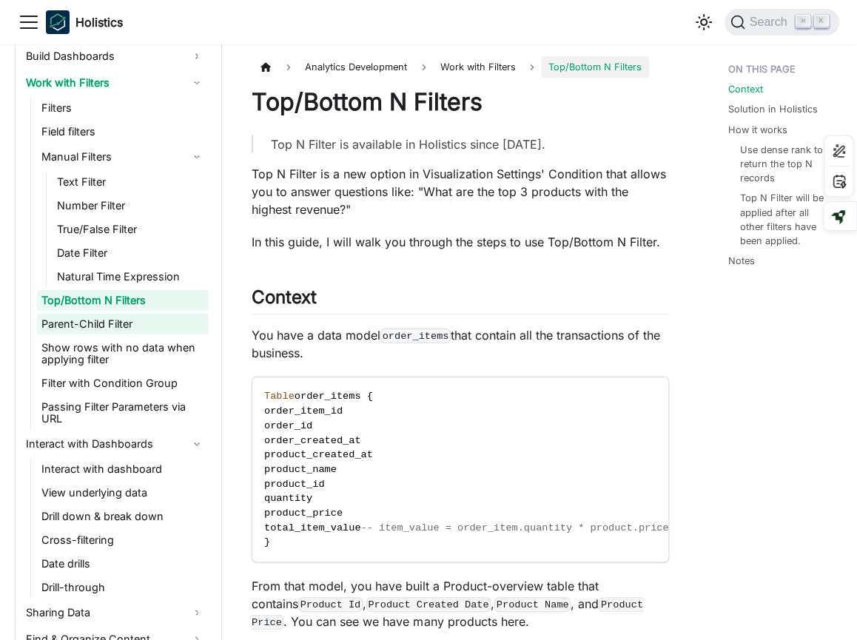
click at [124, 330] on link "Parent-Child Filter" at bounding box center [123, 324] width 172 height 21
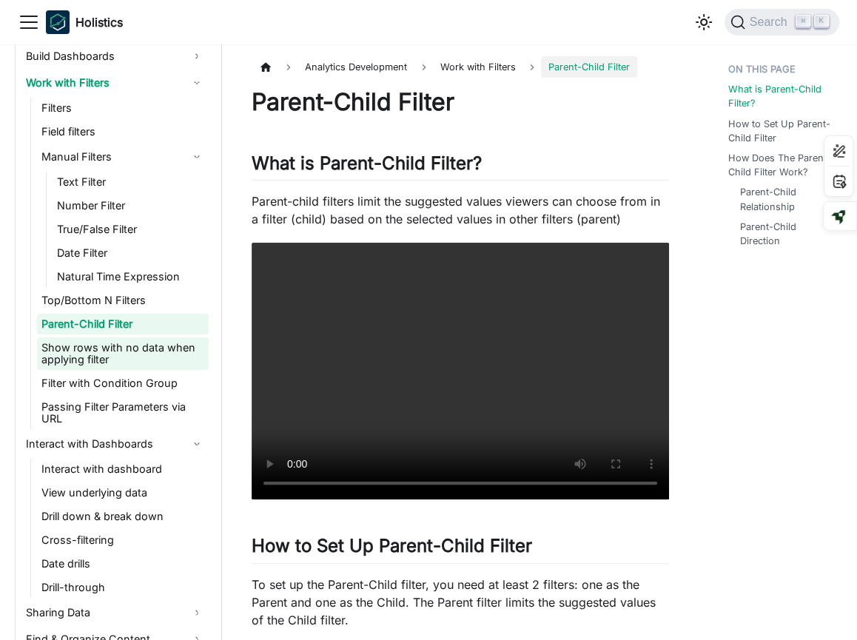
click at [110, 363] on link "Show rows with no data when applying filter" at bounding box center [123, 353] width 172 height 33
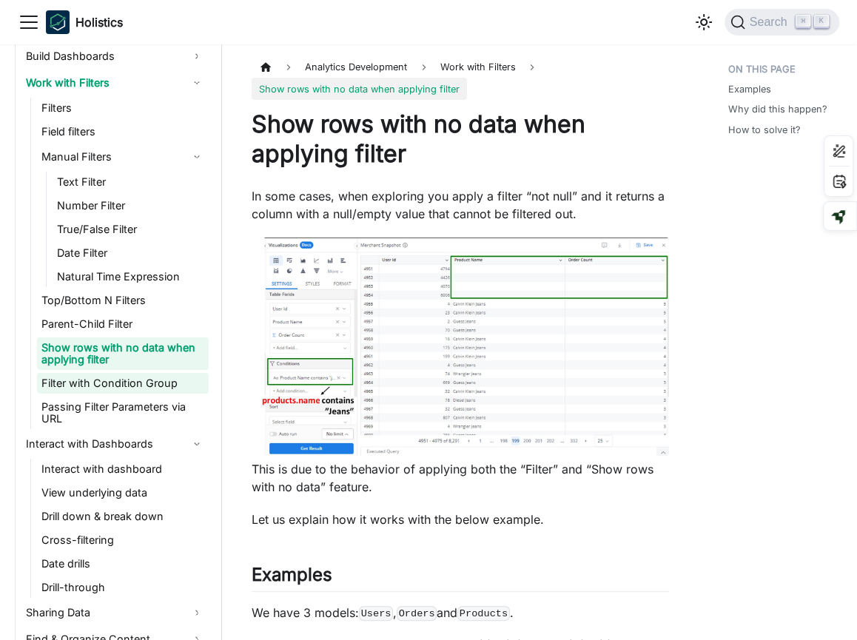
click at [133, 388] on link "Filter with Condition Group" at bounding box center [123, 383] width 172 height 21
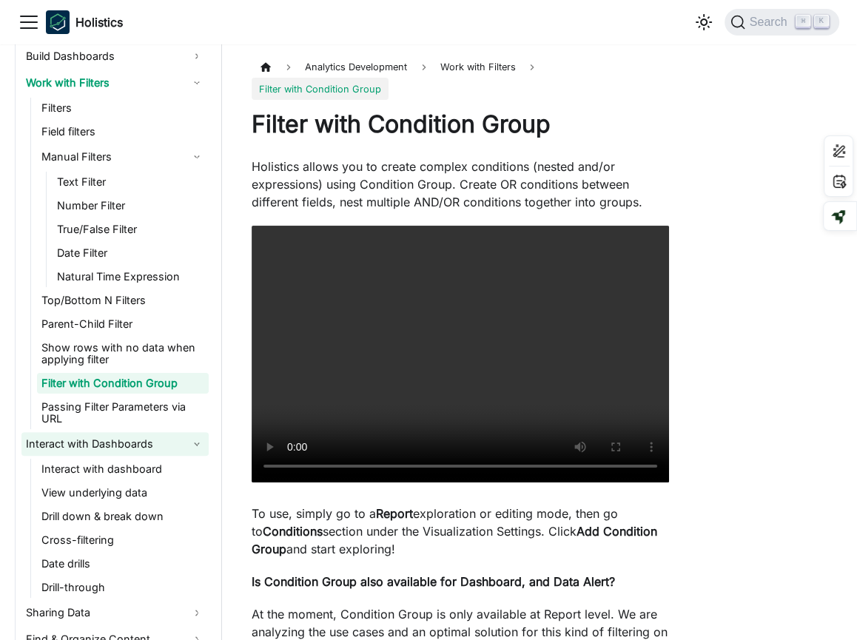
click at [180, 432] on link "Interact with Dashboards" at bounding box center [114, 444] width 187 height 24
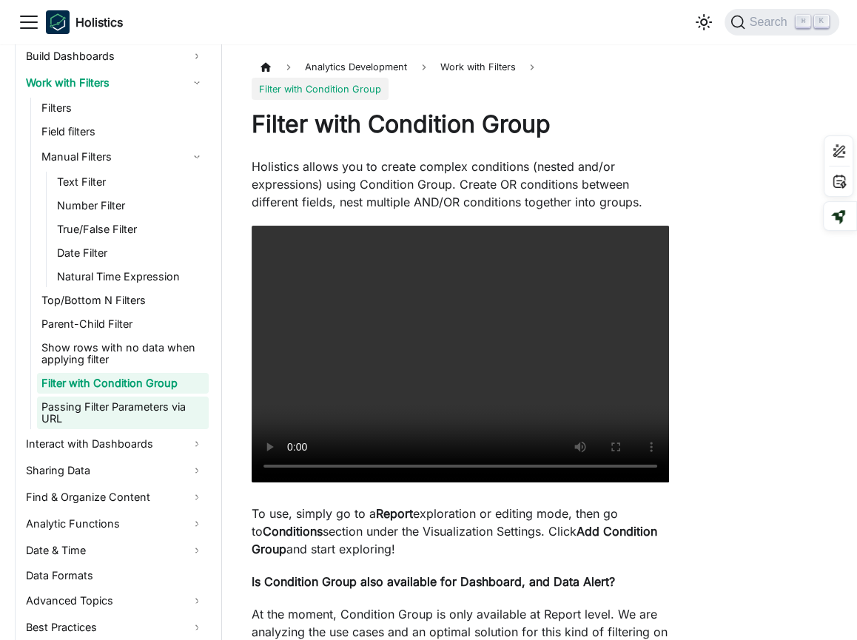
click at [168, 405] on link "Passing Filter Parameters via URL" at bounding box center [123, 413] width 172 height 33
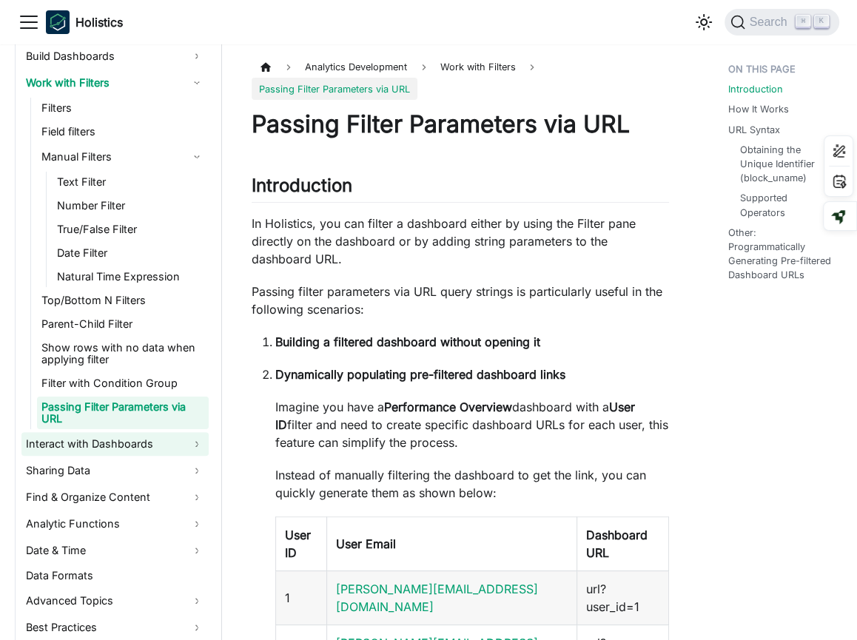
click at [144, 432] on link "Interact with Dashboards" at bounding box center [114, 444] width 187 height 24
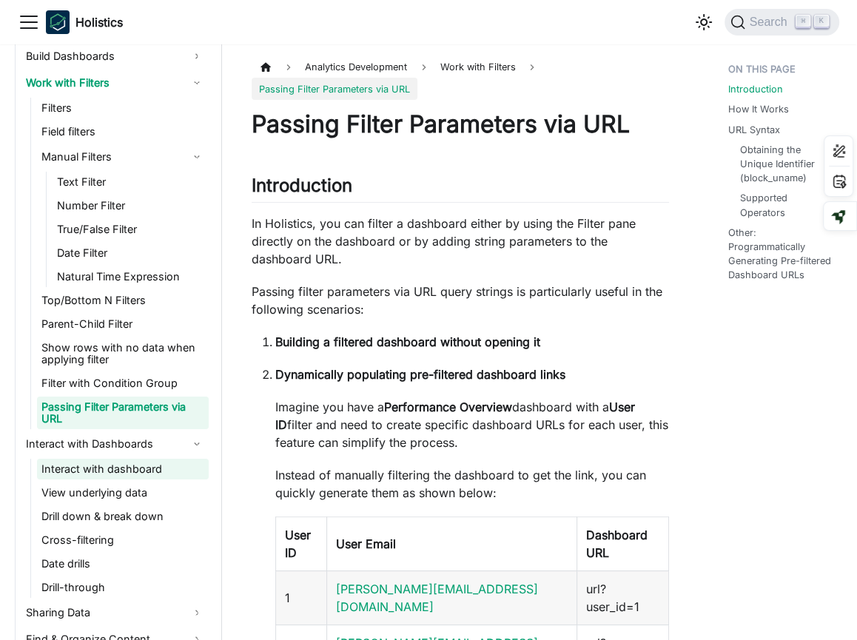
click at [143, 459] on link "Interact with dashboard" at bounding box center [123, 469] width 172 height 21
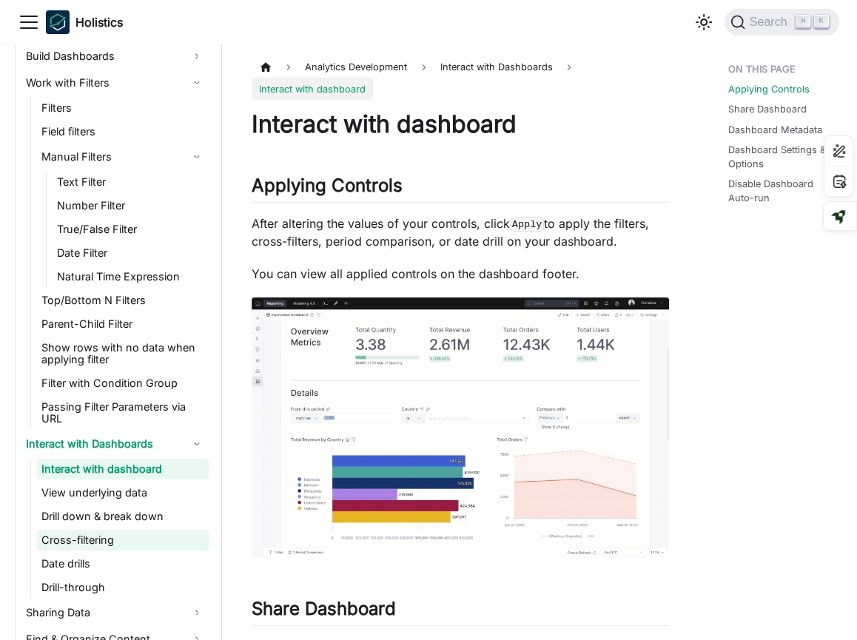
click at [126, 530] on link "Cross-filtering" at bounding box center [123, 540] width 172 height 21
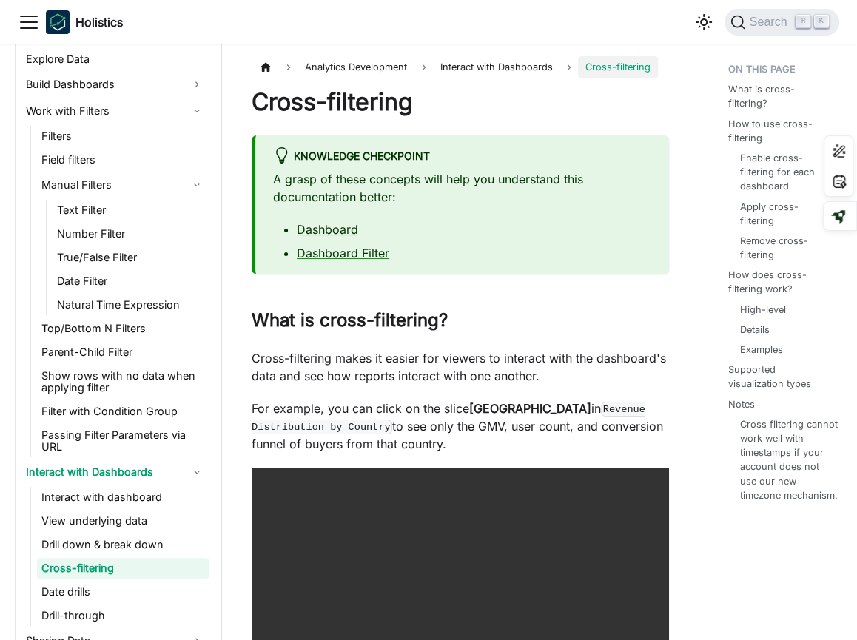
scroll to position [451, 0]
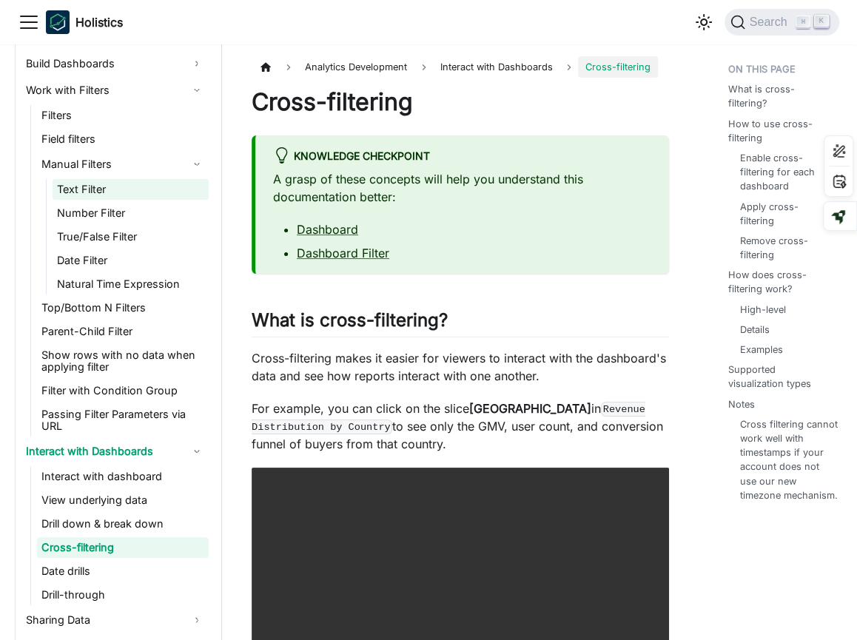
click at [127, 184] on link "Text Filter" at bounding box center [131, 189] width 156 height 21
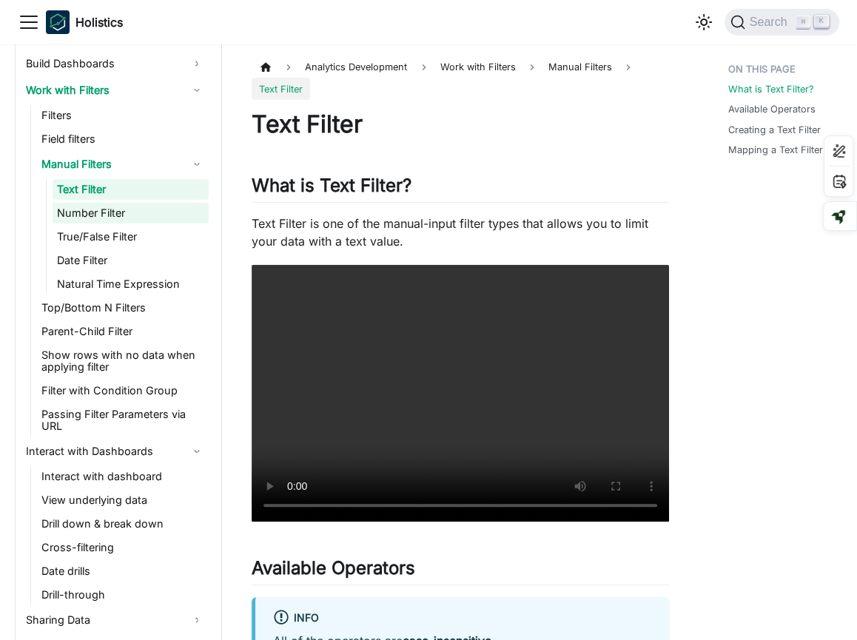
click at [135, 215] on link "Number Filter" at bounding box center [131, 213] width 156 height 21
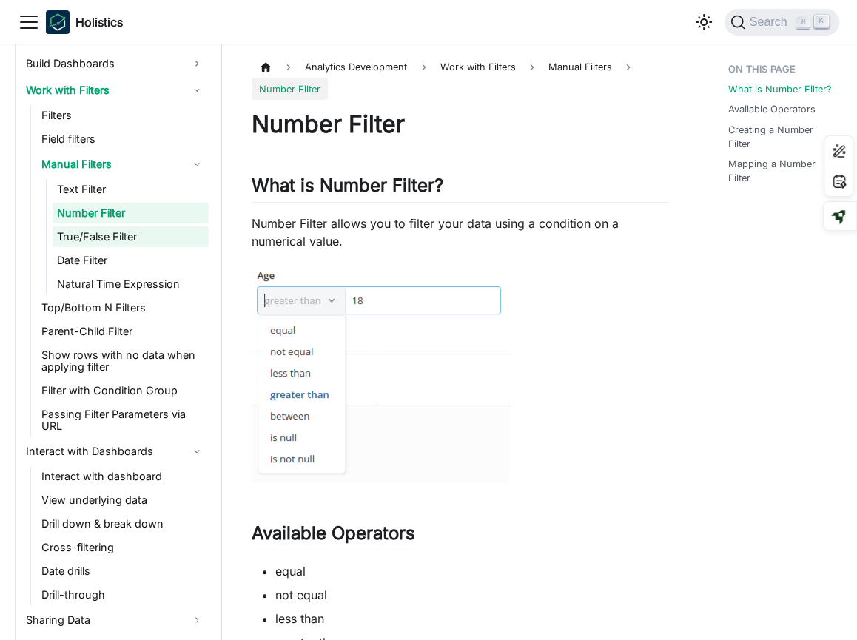
click at [137, 239] on link "True/False Filter" at bounding box center [131, 236] width 156 height 21
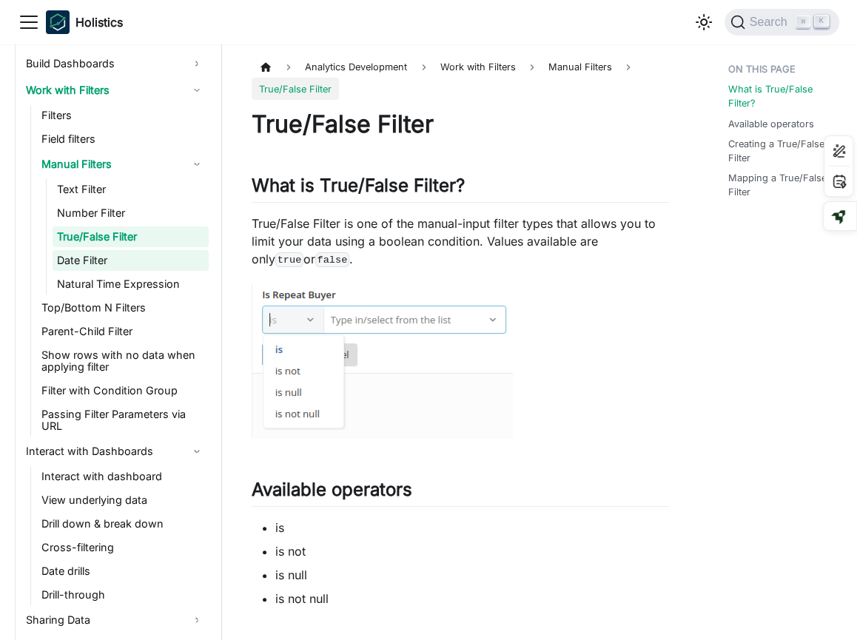
click at [138, 258] on link "Date Filter" at bounding box center [131, 260] width 156 height 21
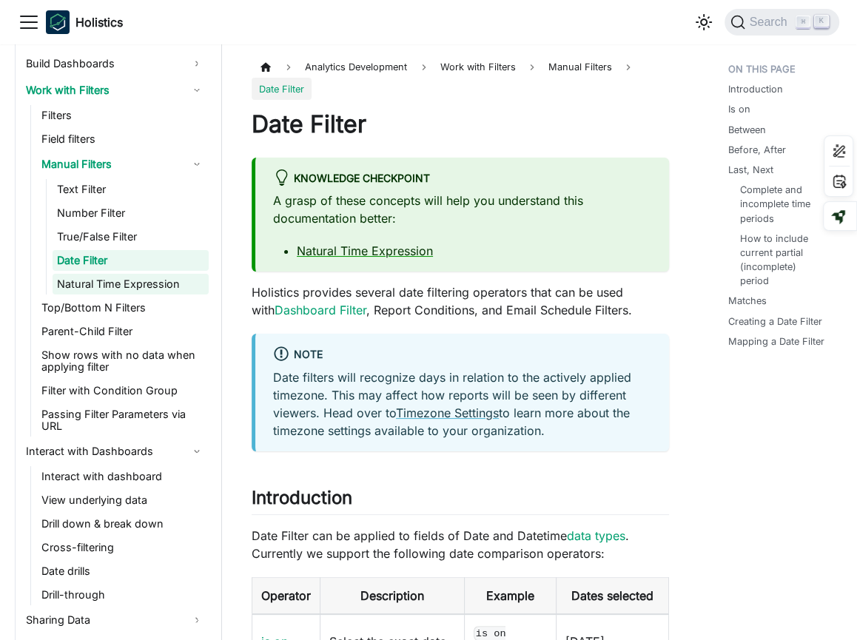
click at [139, 282] on link "Natural Time Expression" at bounding box center [131, 284] width 156 height 21
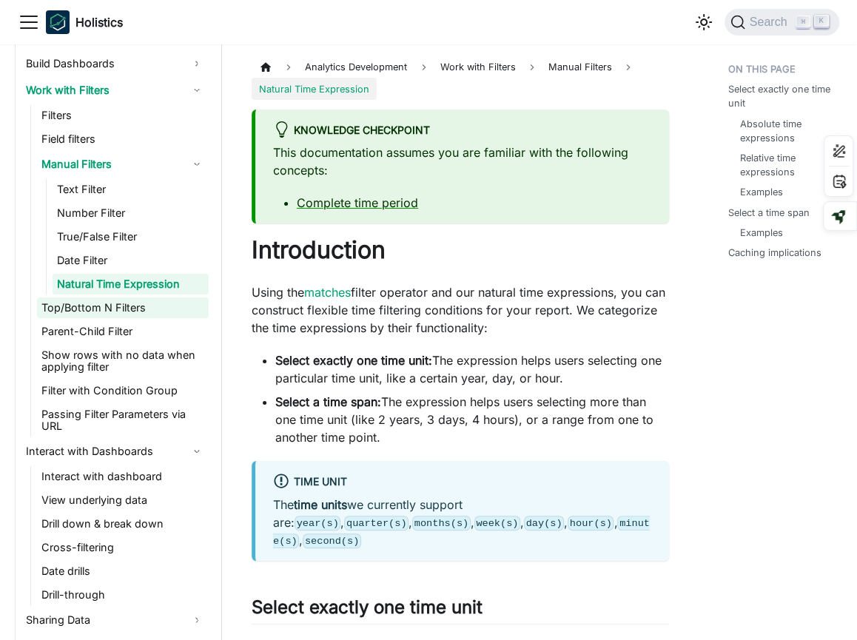
click at [133, 312] on link "Top/Bottom N Filters" at bounding box center [123, 307] width 172 height 21
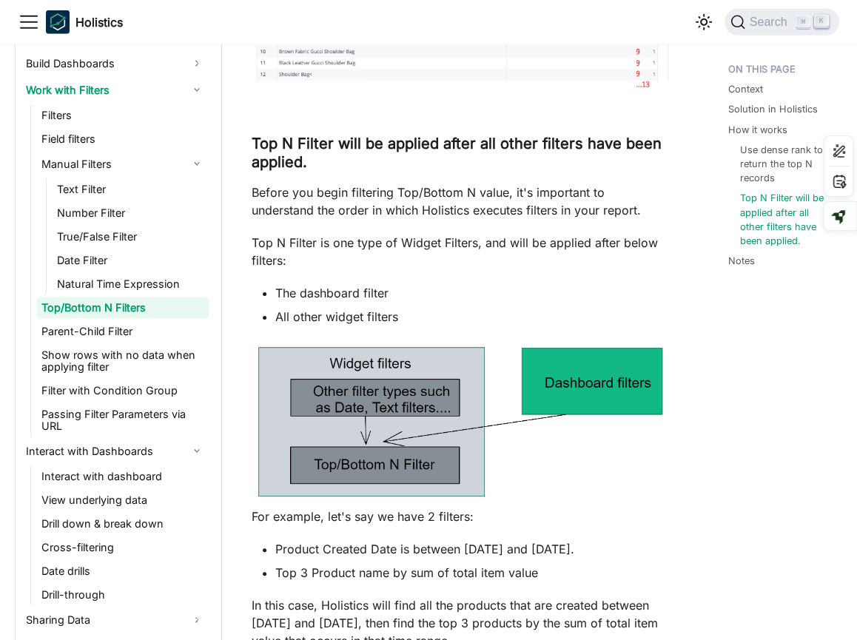
scroll to position [2756, 0]
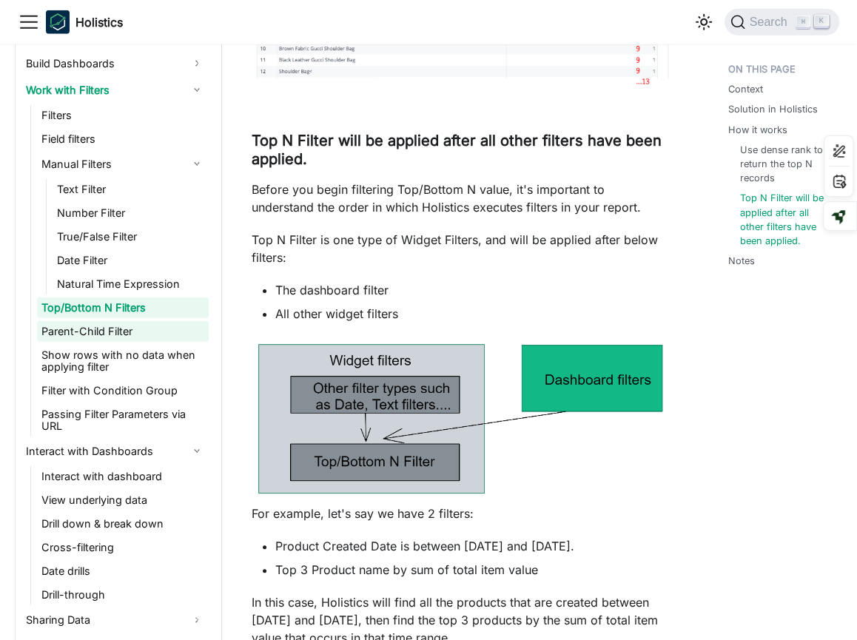
click at [164, 327] on link "Parent-Child Filter" at bounding box center [123, 331] width 172 height 21
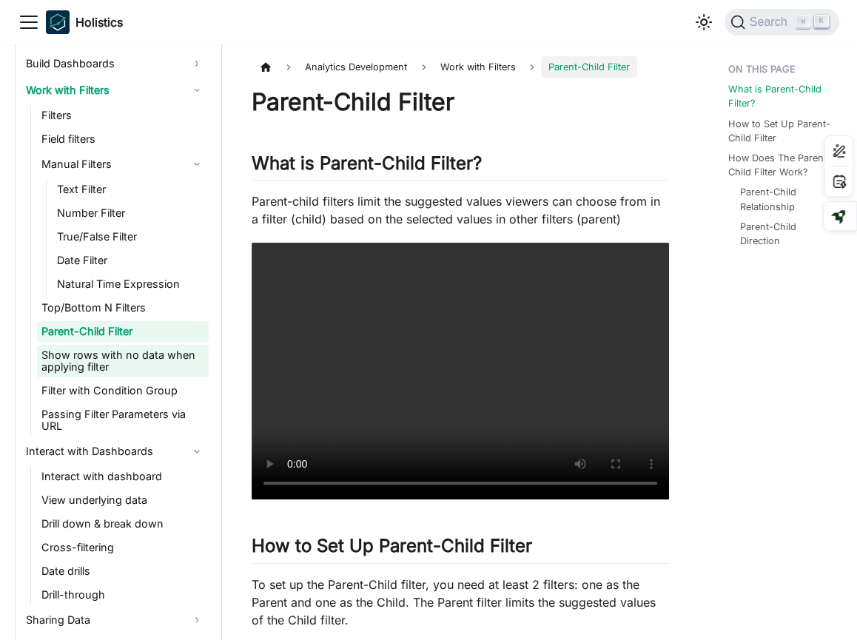
click at [148, 365] on link "Show rows with no data when applying filter" at bounding box center [123, 361] width 172 height 33
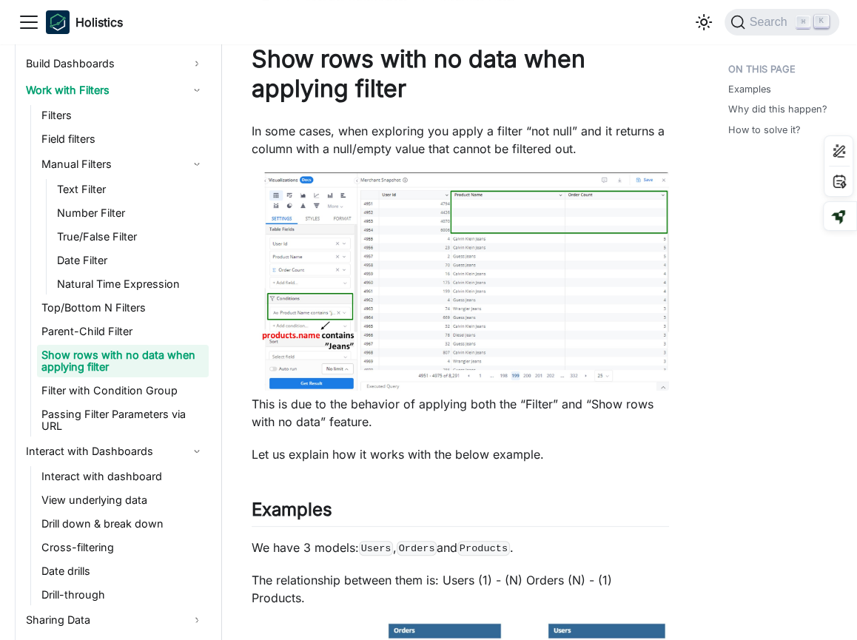
scroll to position [70, 0]
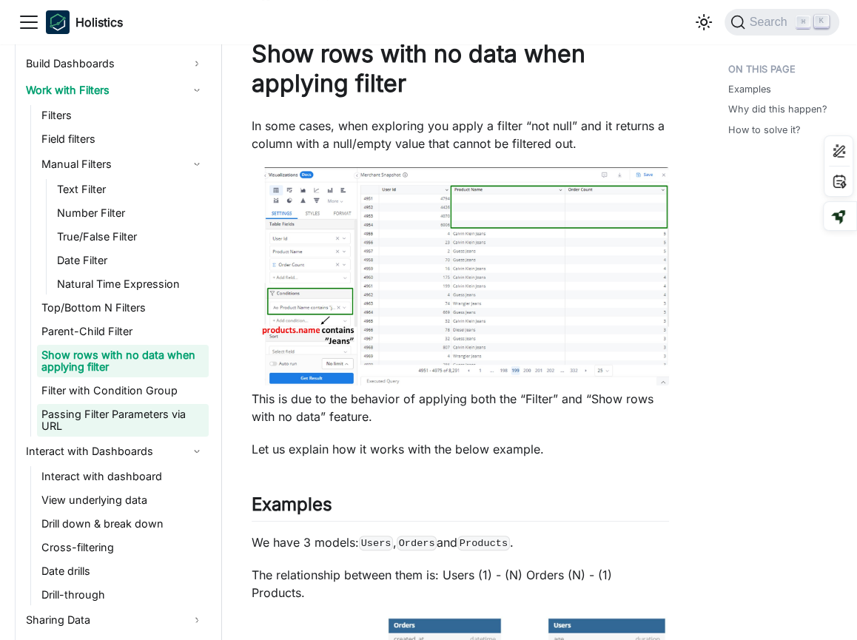
click at [149, 420] on link "Passing Filter Parameters via URL" at bounding box center [123, 420] width 172 height 33
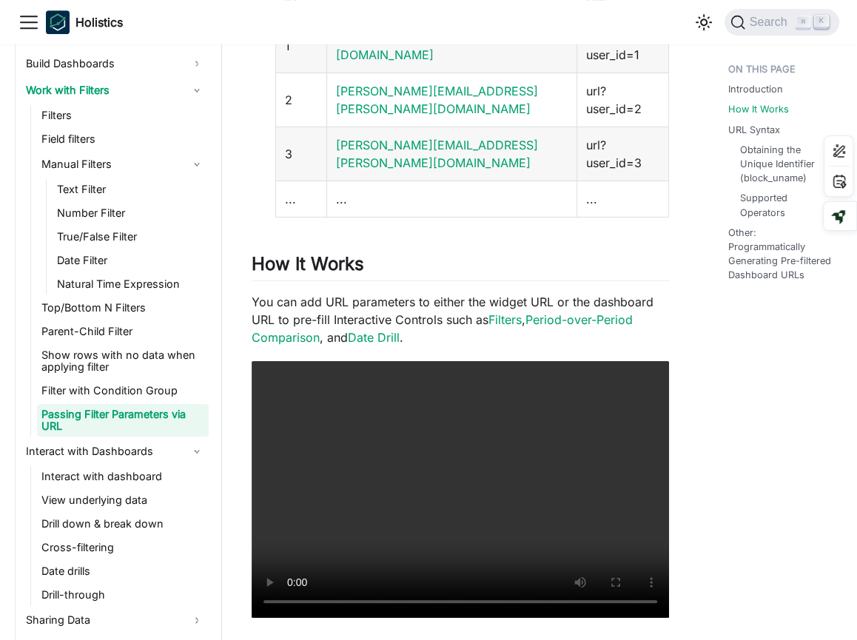
scroll to position [555, 0]
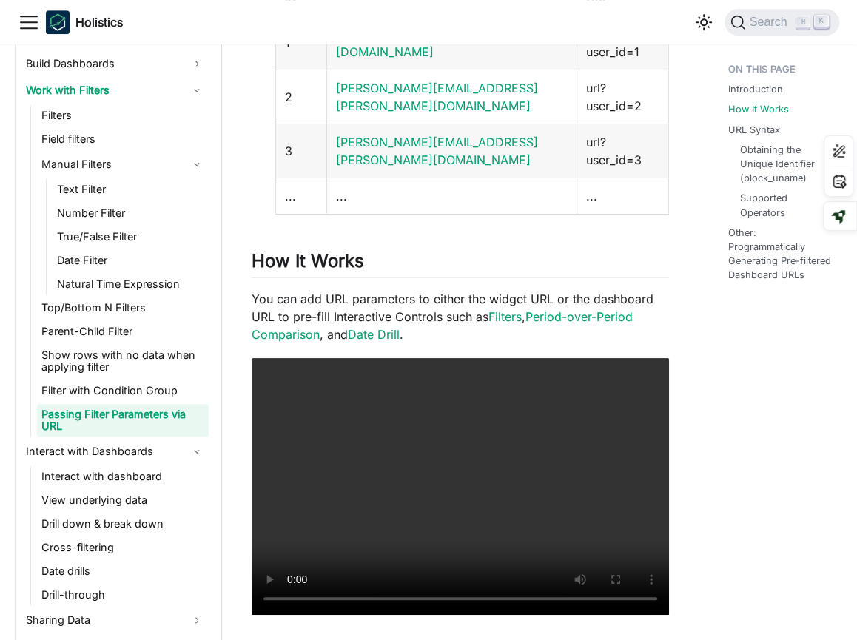
drag, startPoint x: 721, startPoint y: 493, endPoint x: 778, endPoint y: 383, distance: 123.8
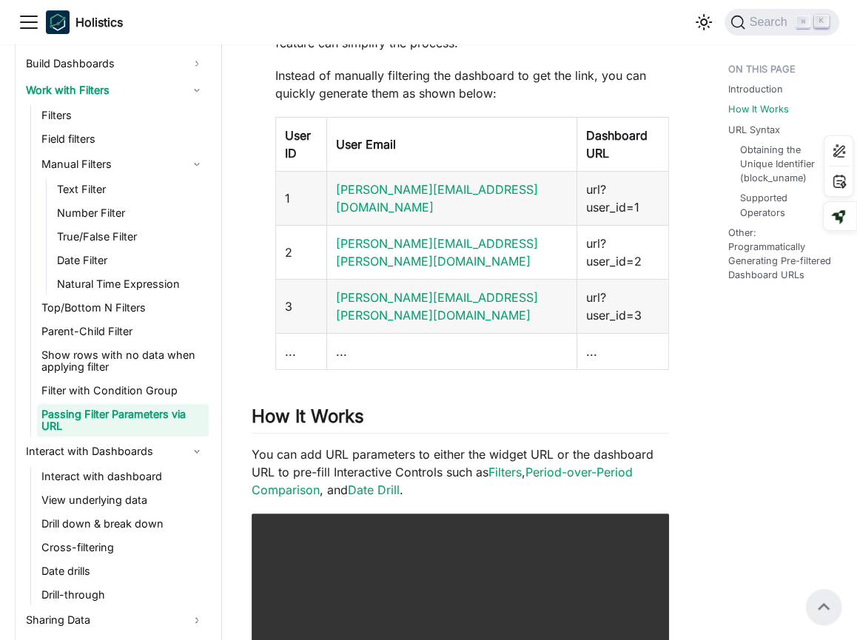
scroll to position [0, 0]
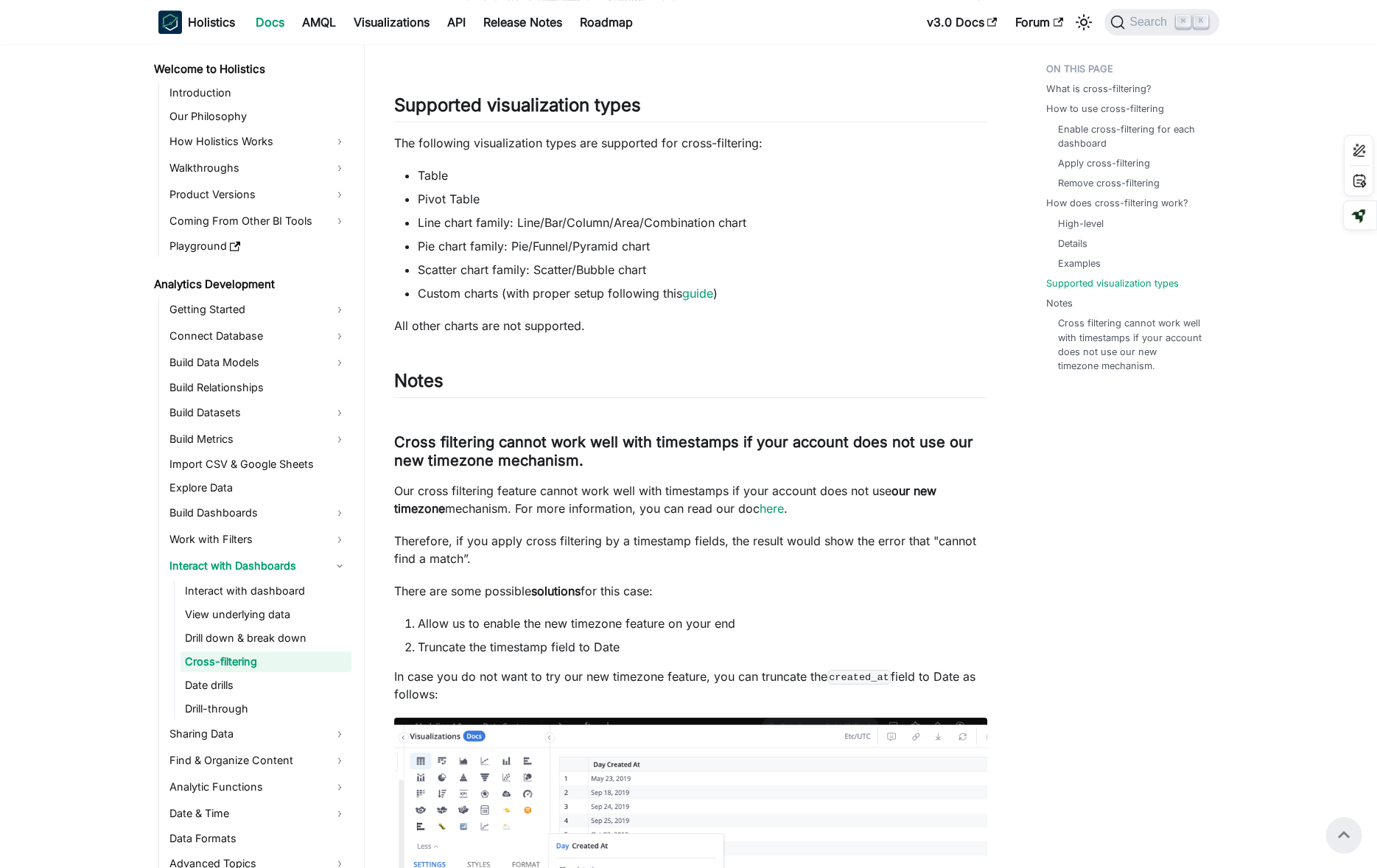
scroll to position [3013, 0]
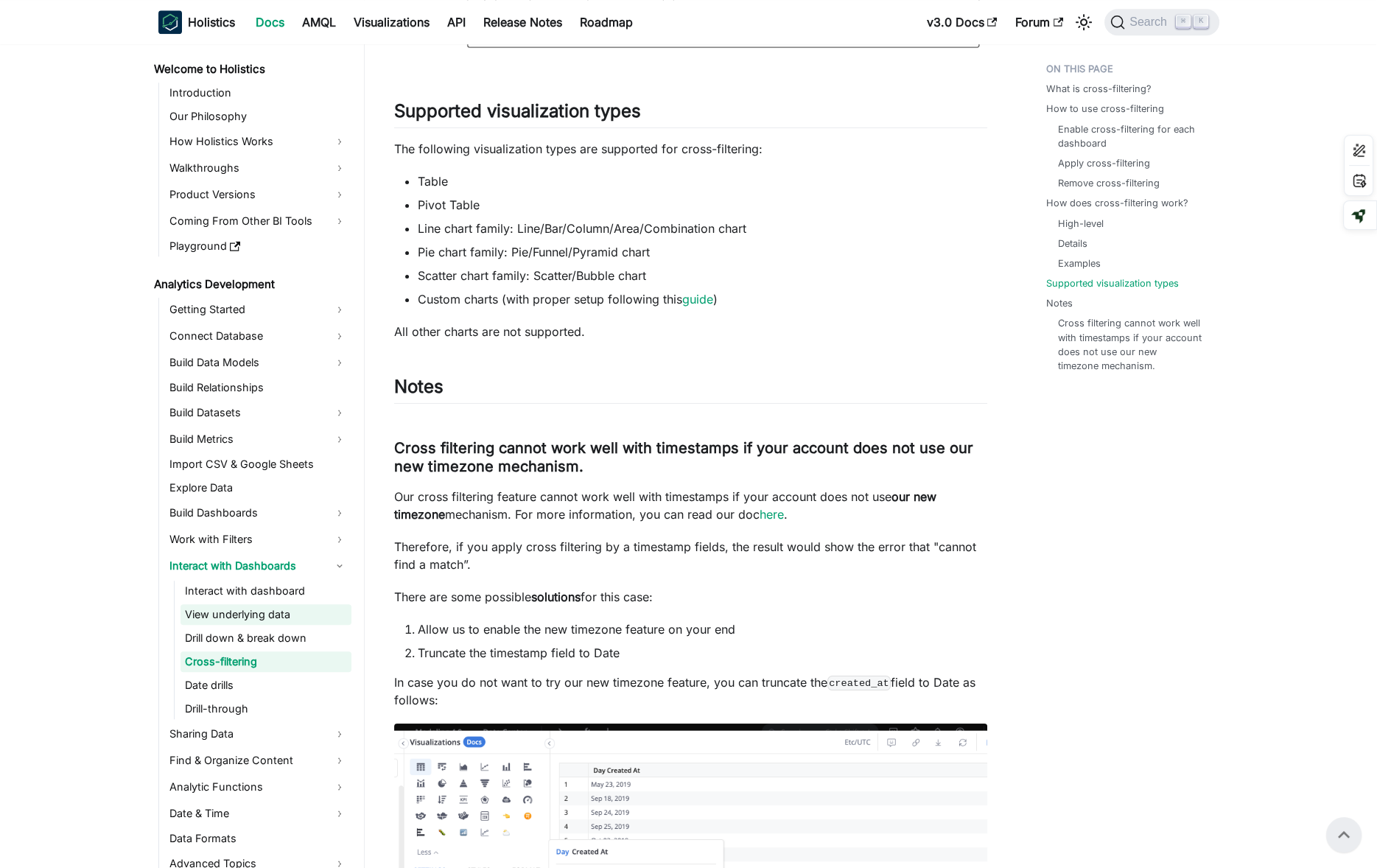
click at [278, 608] on link "View underlying data" at bounding box center [266, 614] width 171 height 21
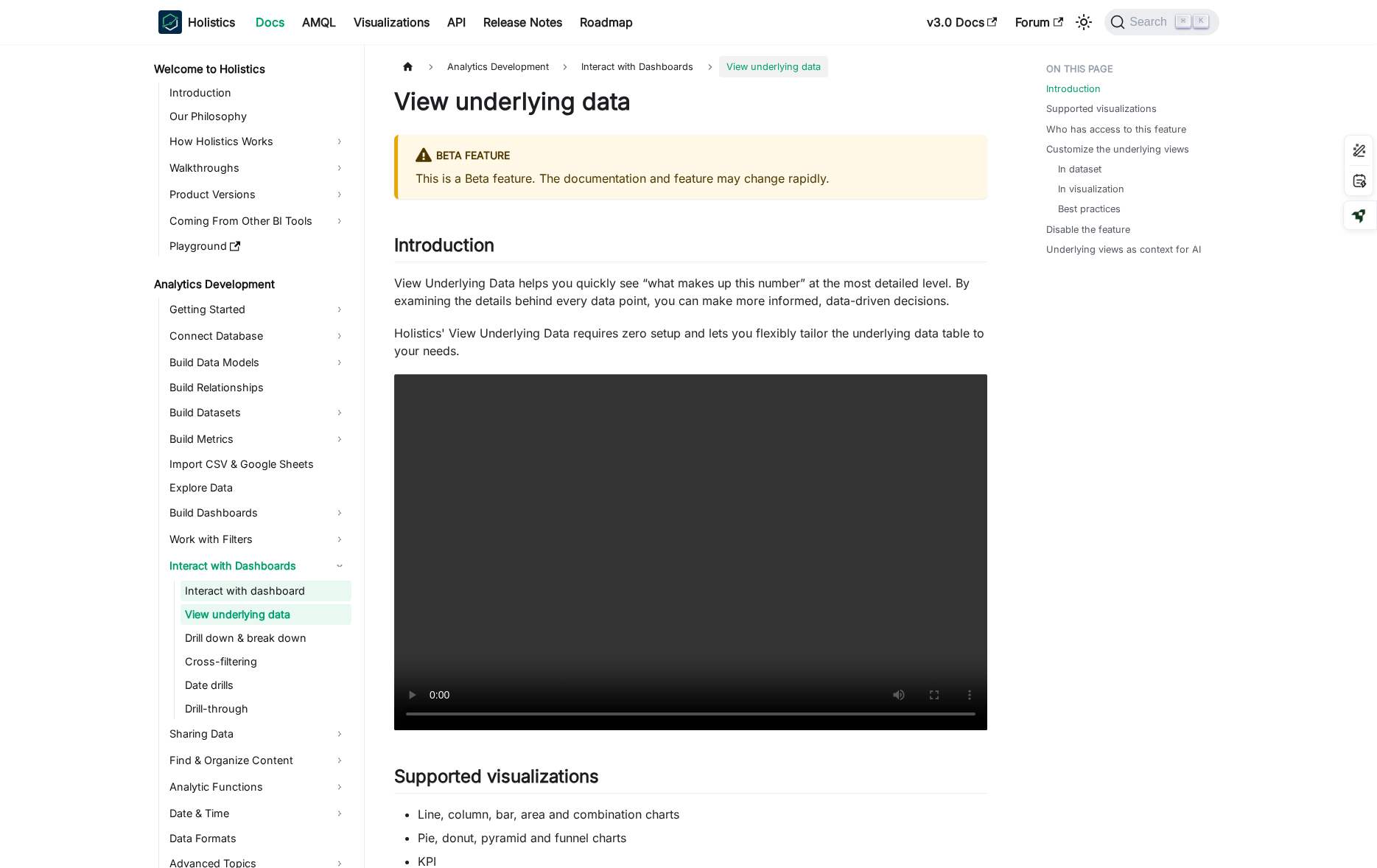
click at [277, 597] on link "Interact with dashboard" at bounding box center [266, 590] width 171 height 21
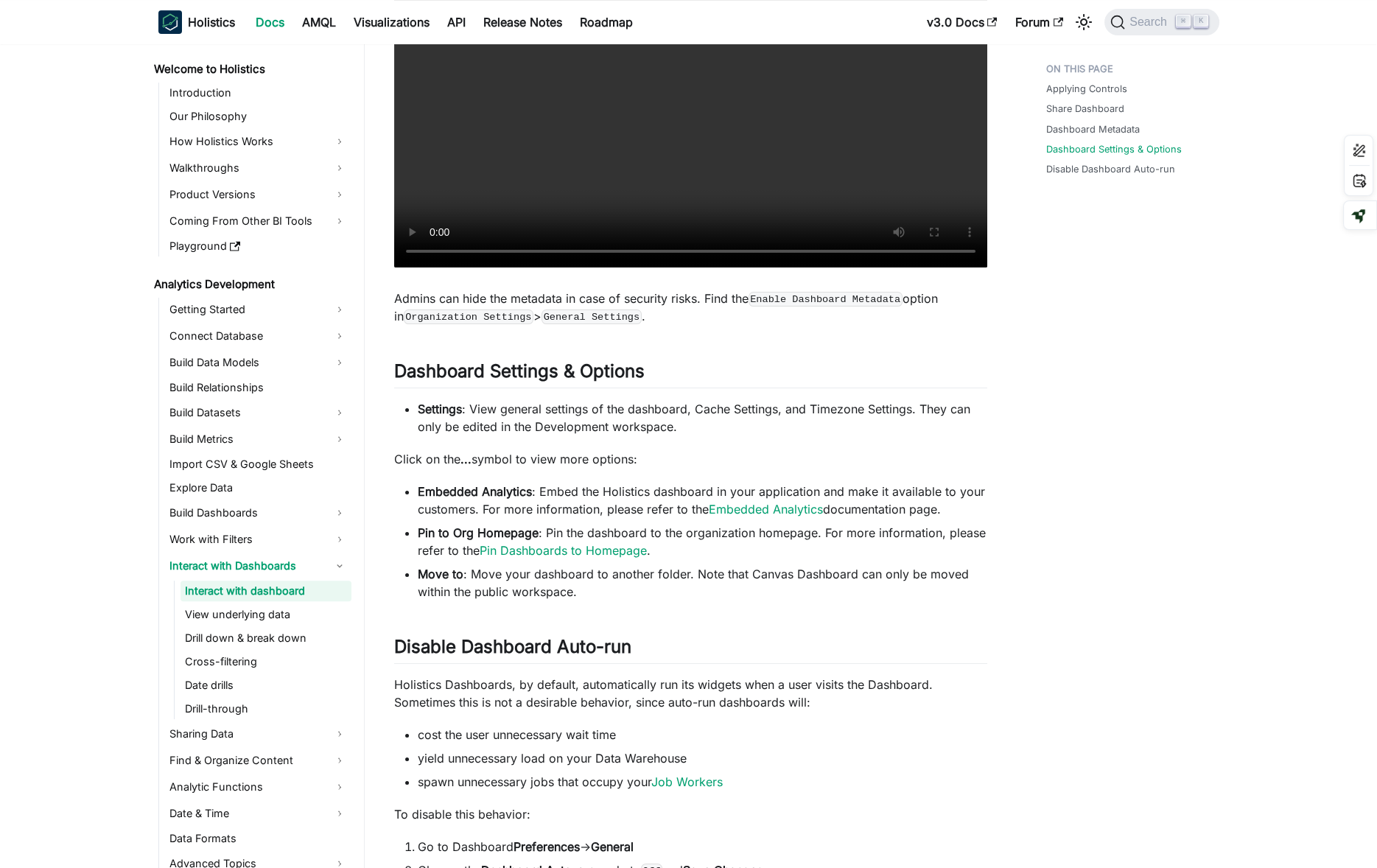
scroll to position [1330, 0]
